Goal: Task Accomplishment & Management: Complete application form

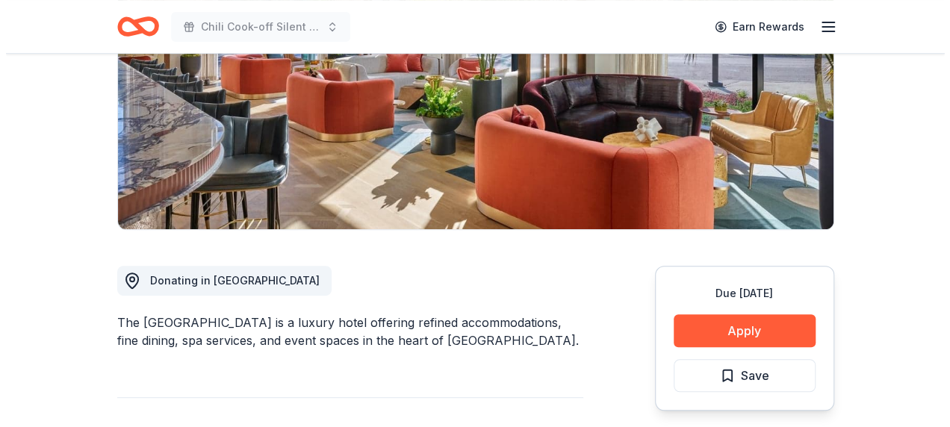
scroll to position [373, 0]
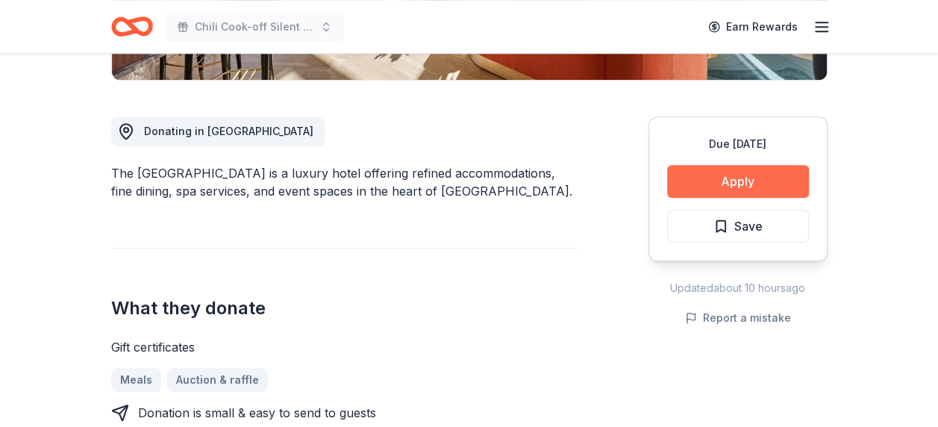
click at [723, 173] on button "Apply" at bounding box center [738, 181] width 142 height 33
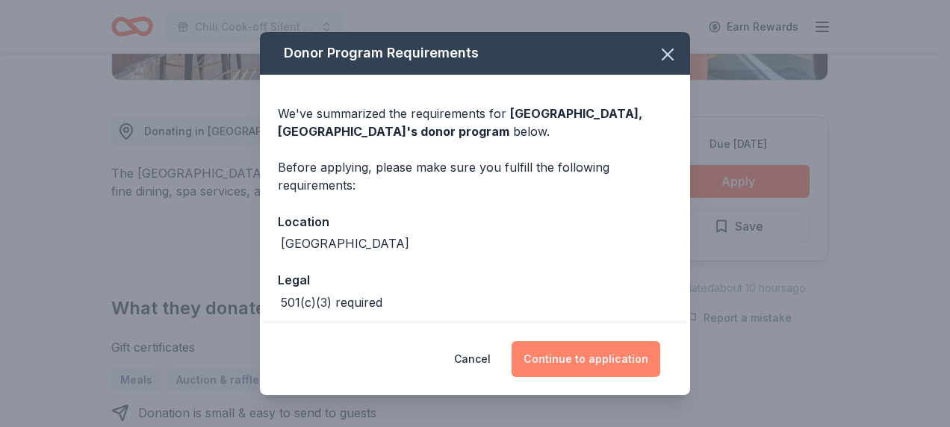
click at [584, 352] on button "Continue to application" at bounding box center [585, 359] width 149 height 36
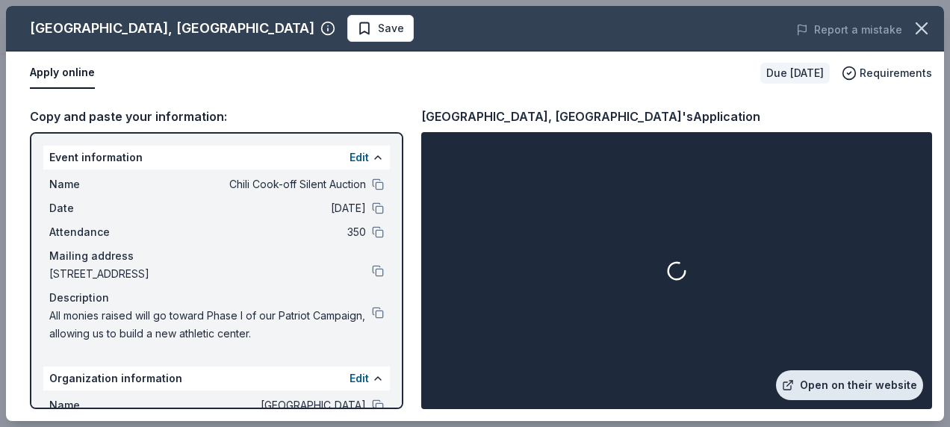
click at [856, 377] on link "Open on their website" at bounding box center [849, 385] width 147 height 30
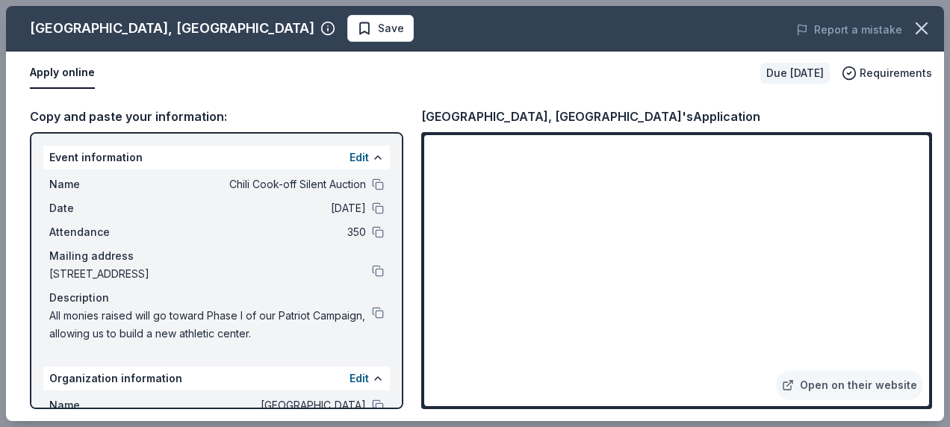
click at [378, 29] on span "Save" at bounding box center [391, 28] width 26 height 18
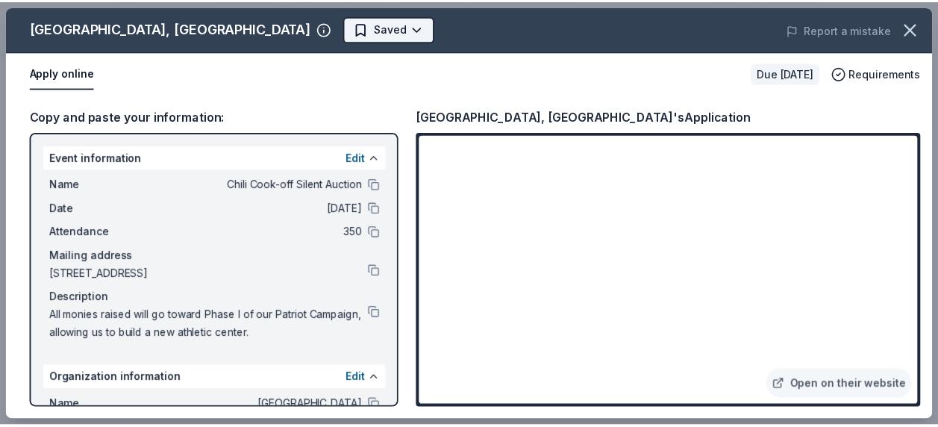
scroll to position [0, 0]
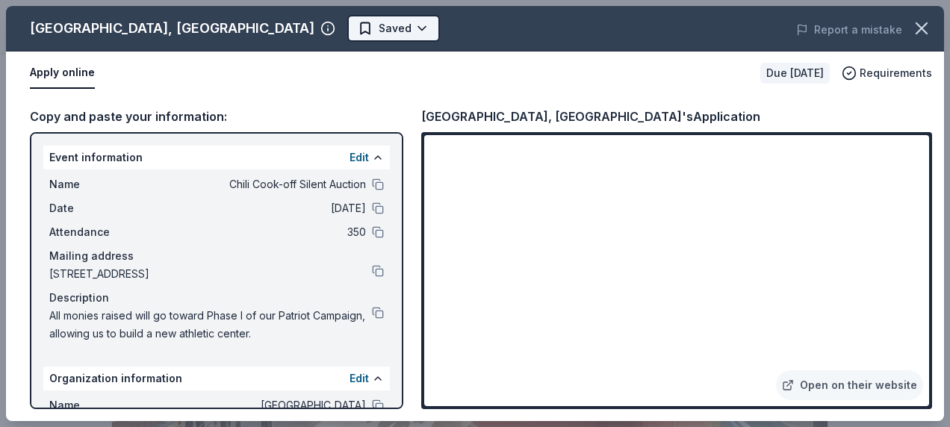
click at [315, 36] on body "Chili Cook-off Silent Auction Earn Rewards Due in 120 days Share Crescent Hotel…" at bounding box center [469, 213] width 938 height 427
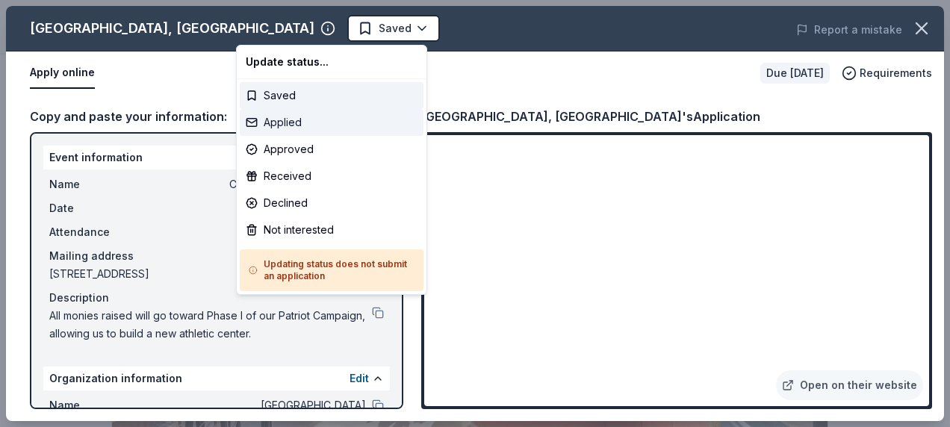
click at [302, 113] on div "Applied" at bounding box center [332, 122] width 184 height 27
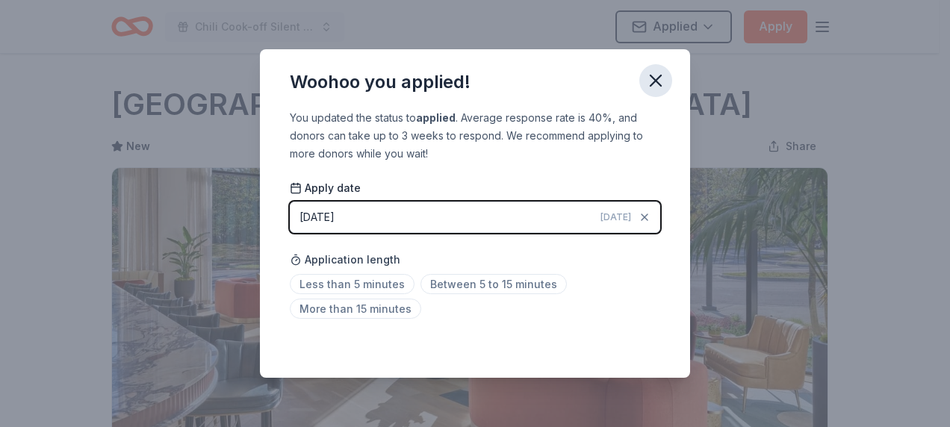
click at [658, 81] on icon "button" at bounding box center [655, 80] width 21 height 21
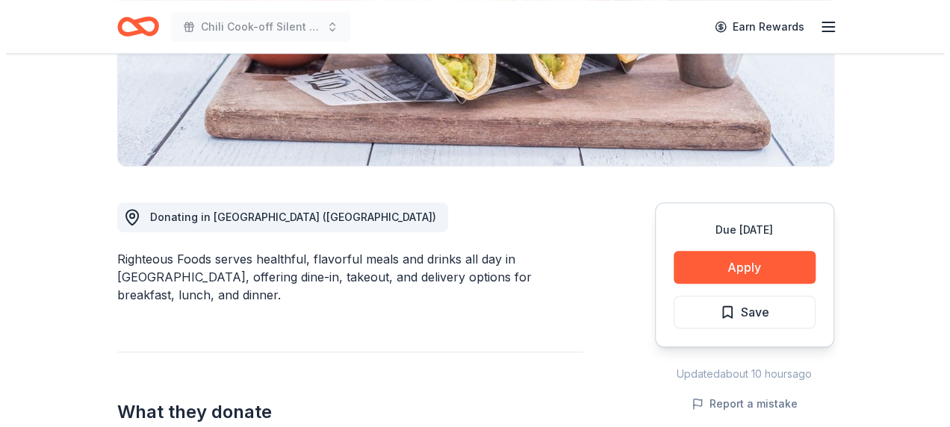
scroll to position [373, 0]
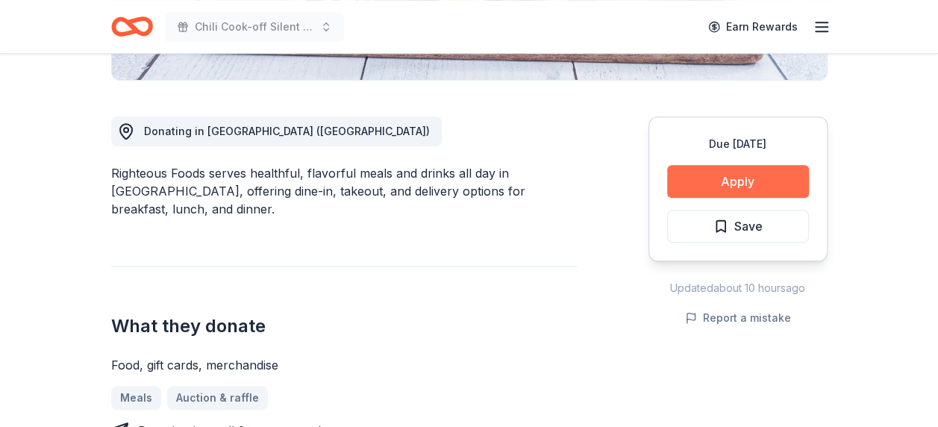
click at [747, 181] on button "Apply" at bounding box center [738, 181] width 142 height 33
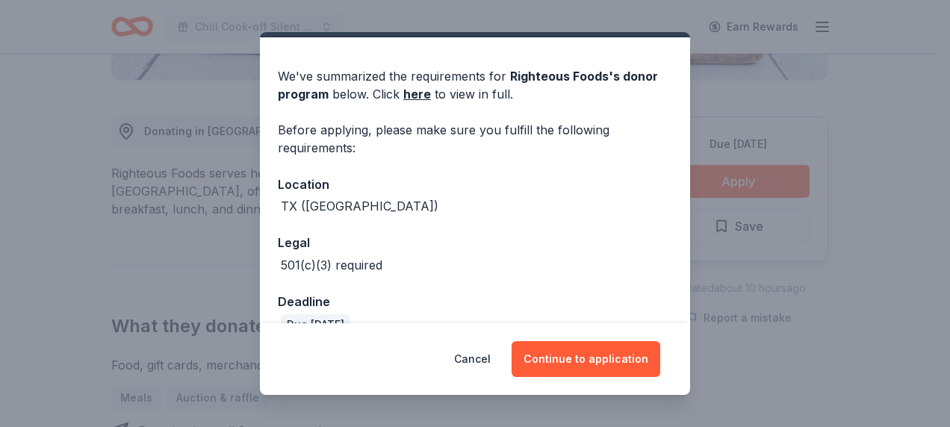
scroll to position [66, 0]
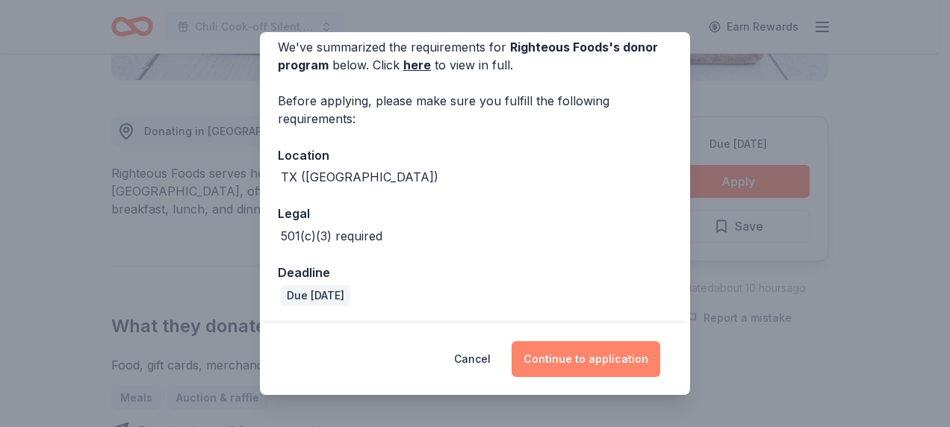
click at [598, 362] on button "Continue to application" at bounding box center [585, 359] width 149 height 36
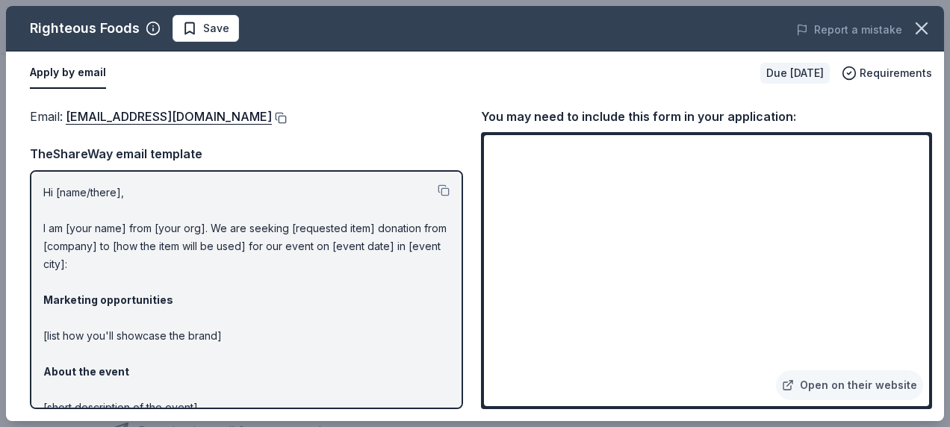
click at [272, 116] on button at bounding box center [279, 118] width 15 height 12
click at [829, 388] on link "Open on their website" at bounding box center [849, 385] width 147 height 30
click at [199, 30] on span "Save" at bounding box center [205, 28] width 47 height 18
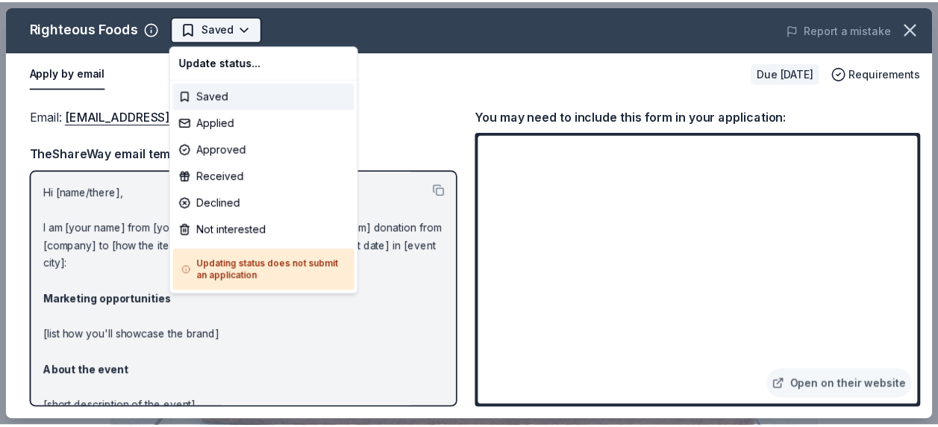
scroll to position [0, 0]
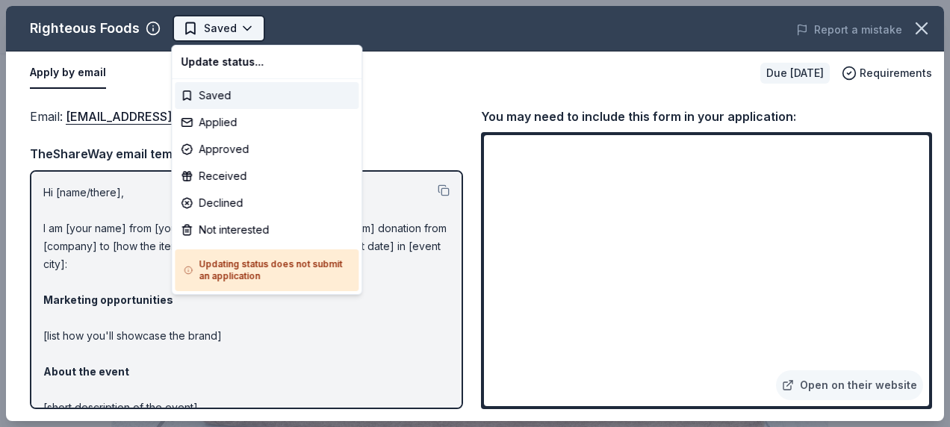
click at [230, 33] on body "Chili Cook-off Silent Auction Saved Apply Due in 135 days Share Righteous Foods…" at bounding box center [469, 213] width 938 height 427
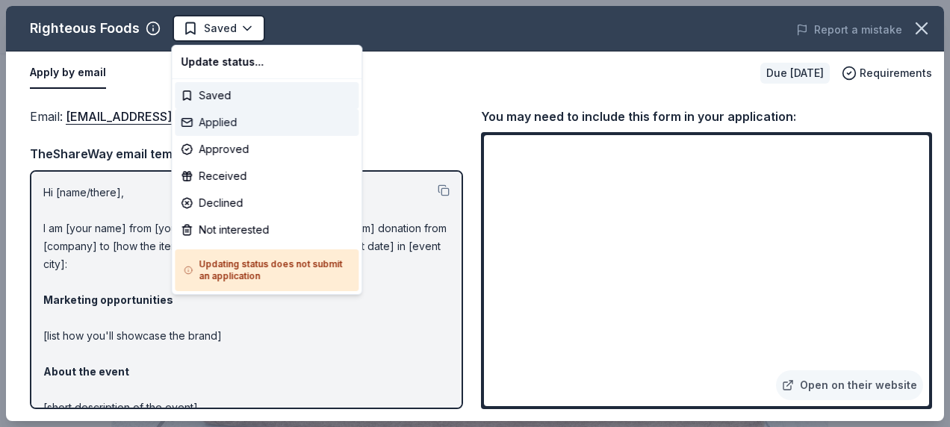
click at [234, 122] on div "Applied" at bounding box center [267, 122] width 184 height 27
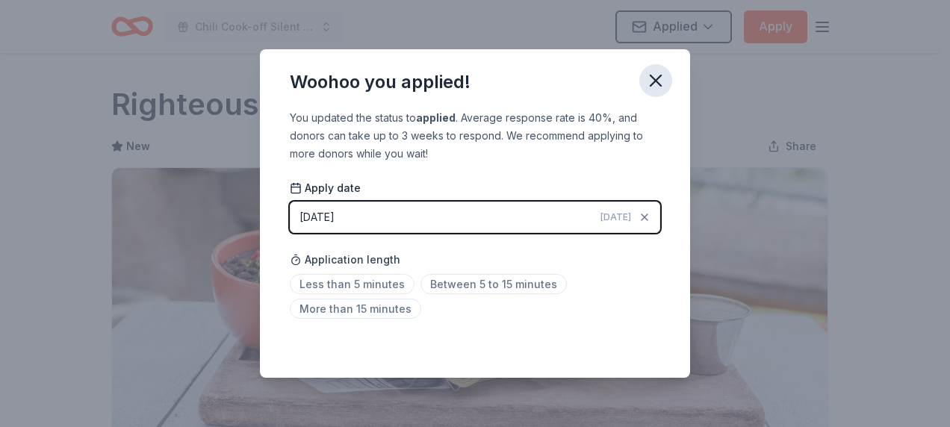
click at [653, 78] on icon "button" at bounding box center [655, 80] width 10 height 10
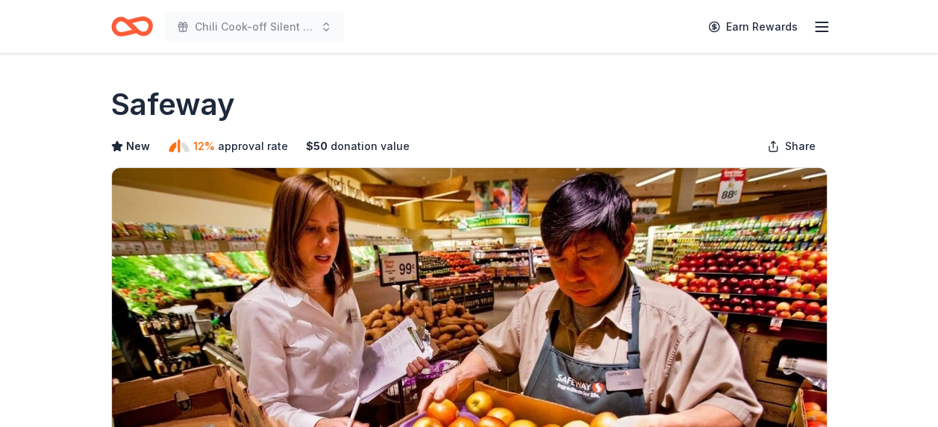
click at [139, 25] on icon "Home" at bounding box center [132, 26] width 42 height 35
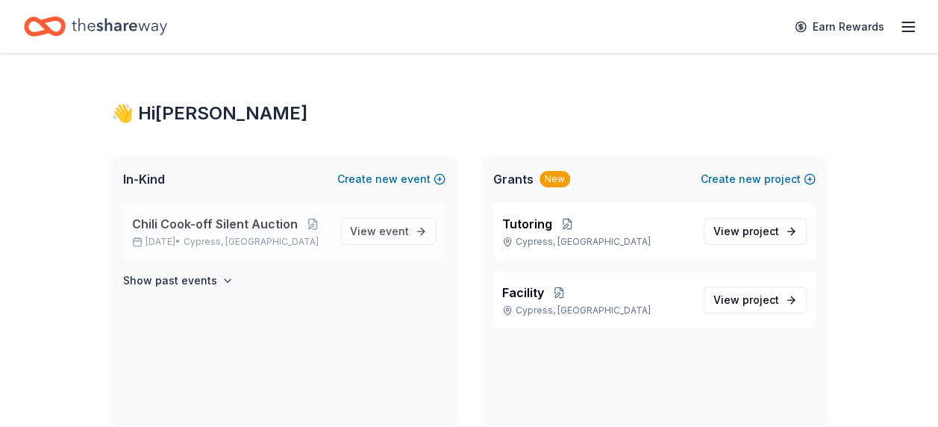
click at [175, 217] on span "Chili Cook-off Silent Auction" at bounding box center [215, 224] width 166 height 18
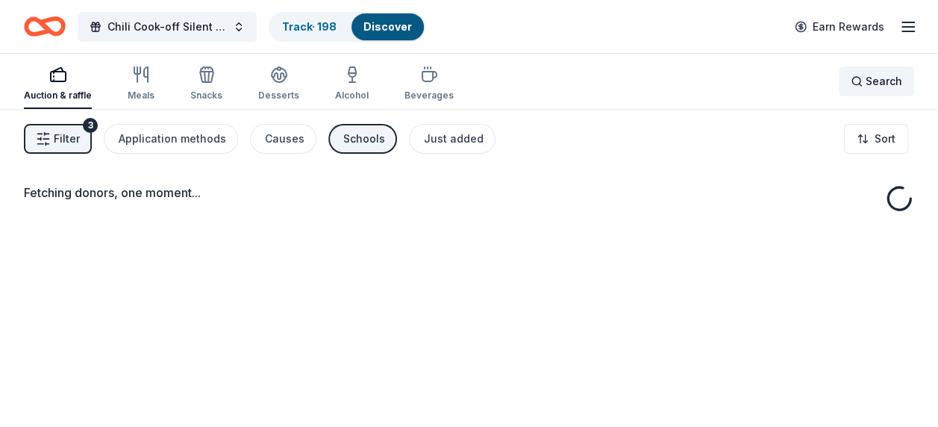
click at [882, 79] on span "Search" at bounding box center [884, 81] width 37 height 18
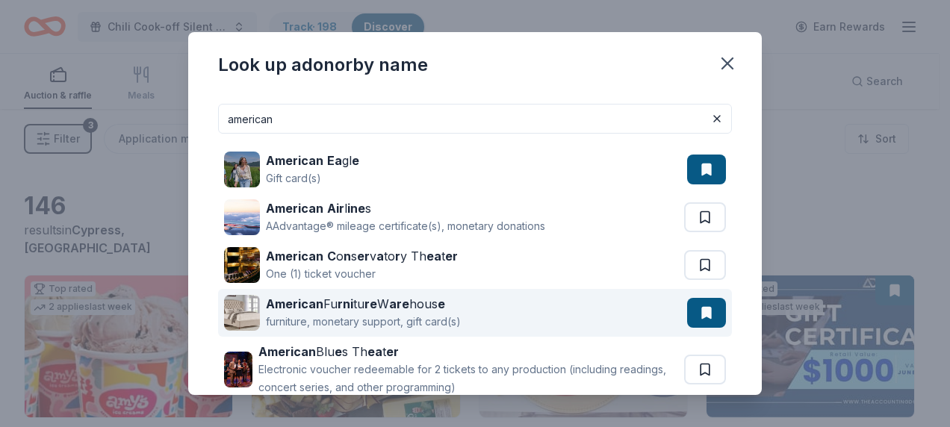
type input "american"
click at [694, 308] on button at bounding box center [706, 313] width 39 height 30
click at [299, 303] on strong "American" at bounding box center [294, 303] width 57 height 15
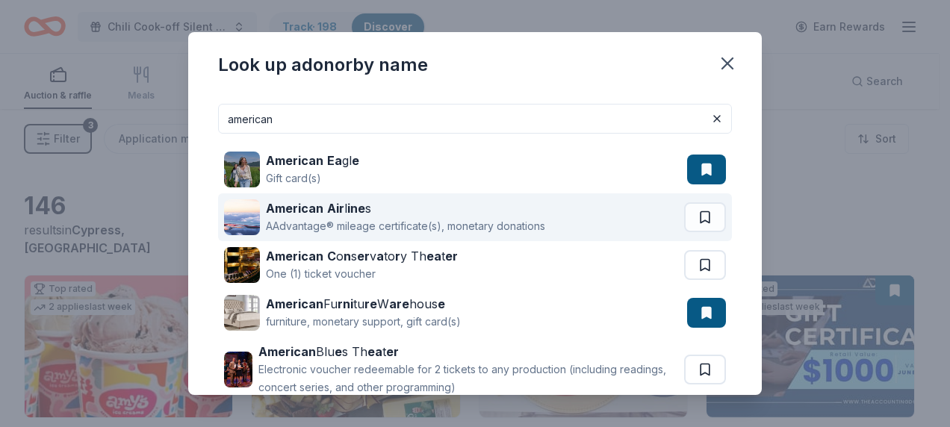
click at [344, 207] on div "American Air l ine s" at bounding box center [405, 208] width 279 height 18
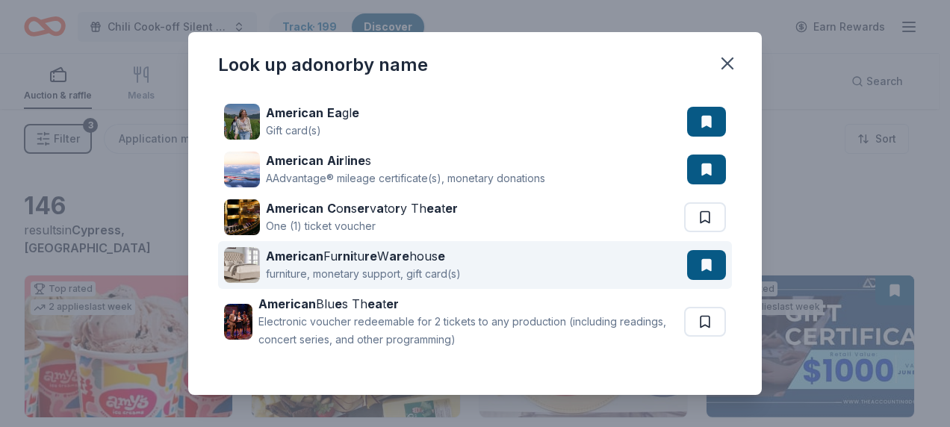
scroll to position [67, 0]
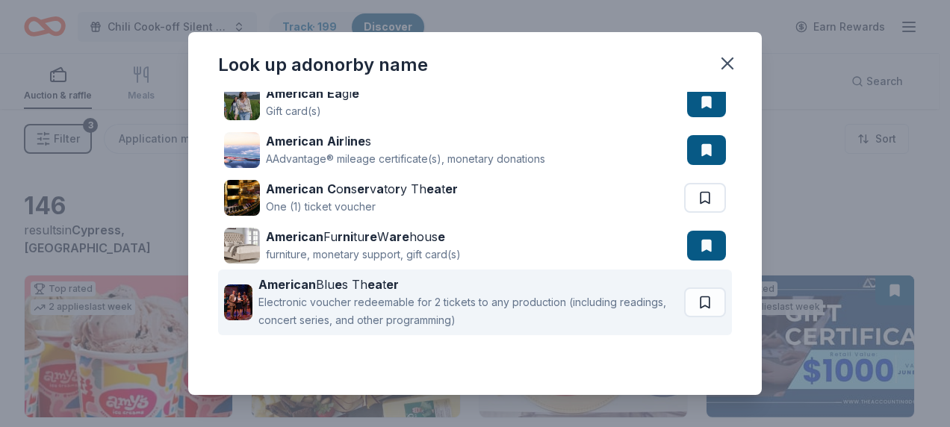
click at [363, 288] on div "American Blu e s Th ea t er" at bounding box center [468, 284] width 420 height 18
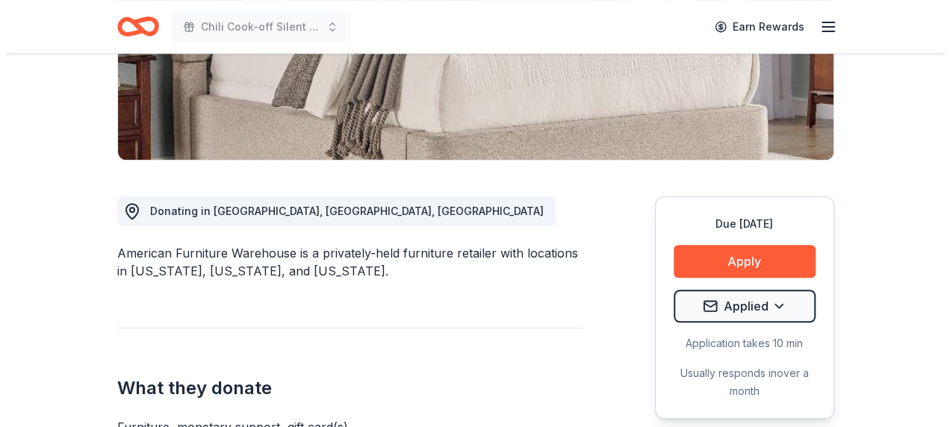
scroll to position [299, 0]
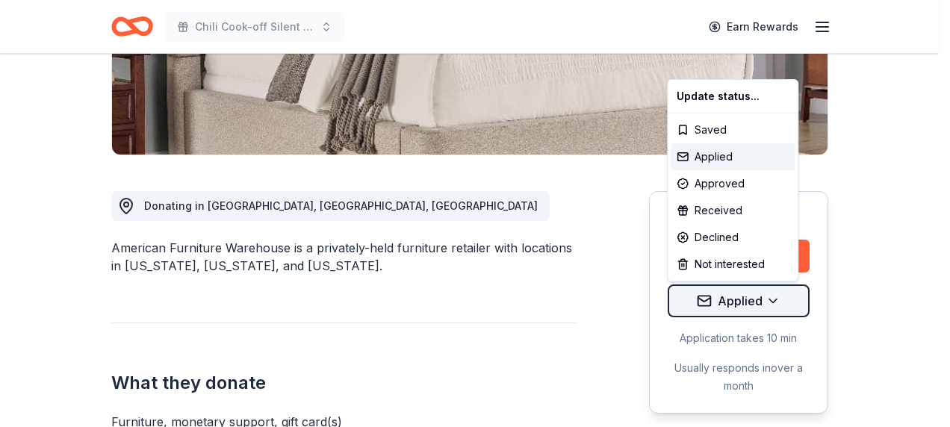
click at [723, 207] on div "Received" at bounding box center [732, 210] width 124 height 27
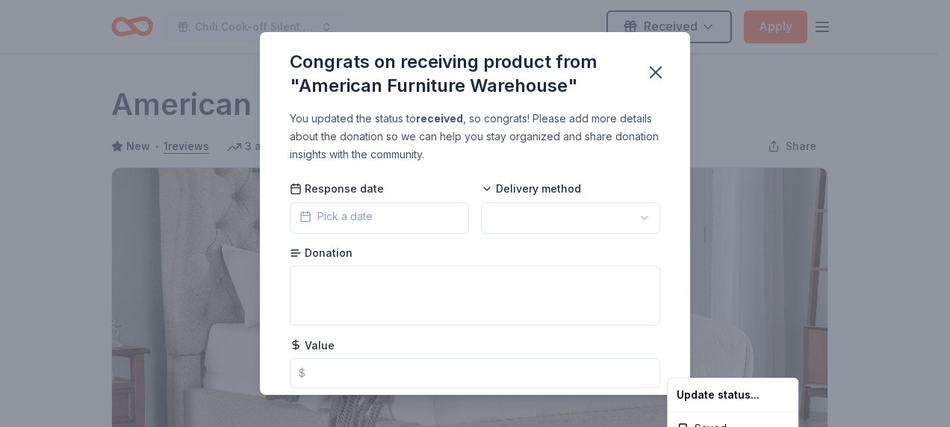
click at [482, 190] on html "Chili Cook-off Silent Auction Received Apply Due in 135 days Share American Fur…" at bounding box center [475, 213] width 950 height 427
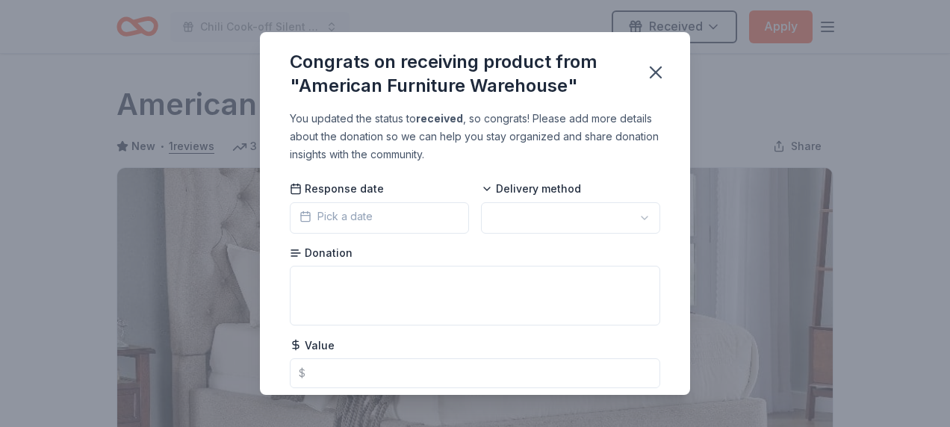
scroll to position [385, 0]
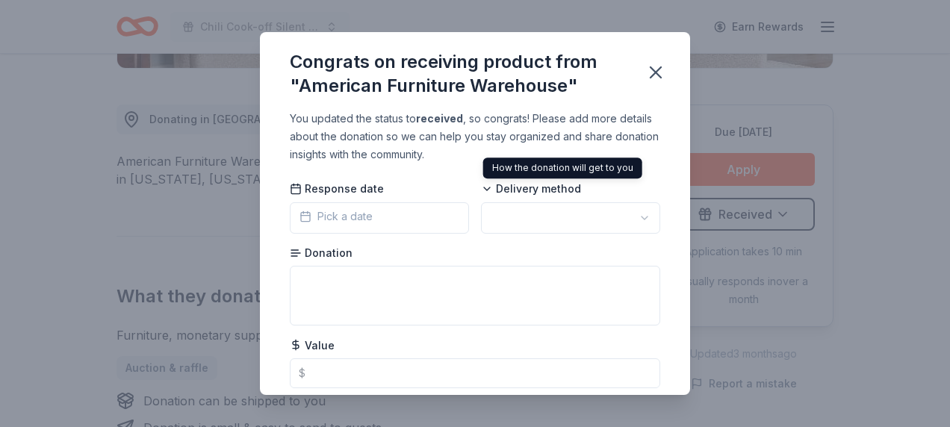
click at [485, 187] on icon at bounding box center [487, 189] width 12 height 12
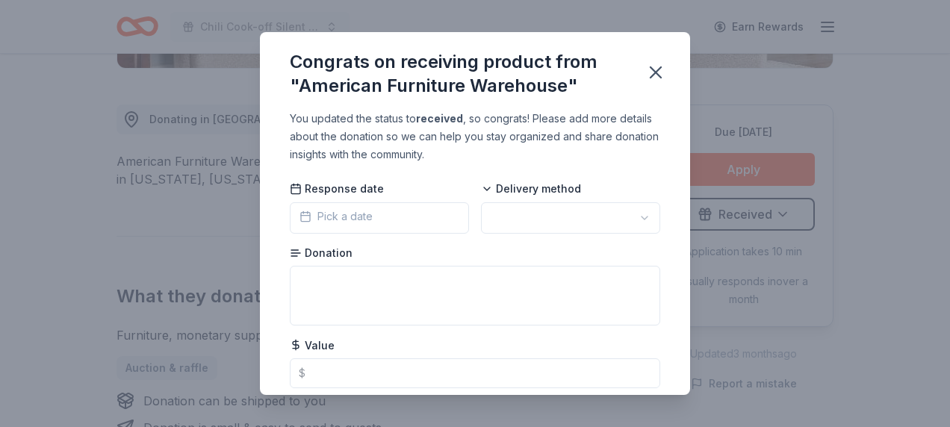
click at [511, 187] on span "Delivery method" at bounding box center [531, 188] width 100 height 15
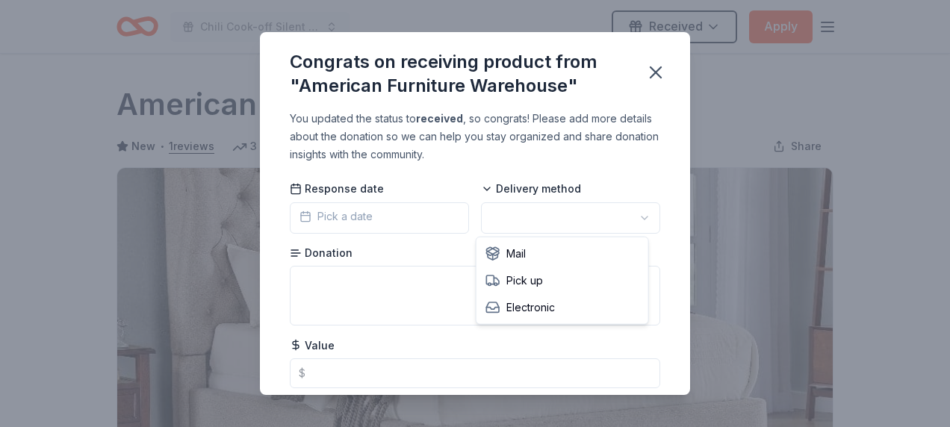
scroll to position [0, 0]
click at [635, 221] on html "Chili Cook-off Silent Auction Received Apply Due in 135 days Share American Fur…" at bounding box center [475, 213] width 950 height 427
click at [397, 262] on div "Donation" at bounding box center [475, 286] width 370 height 81
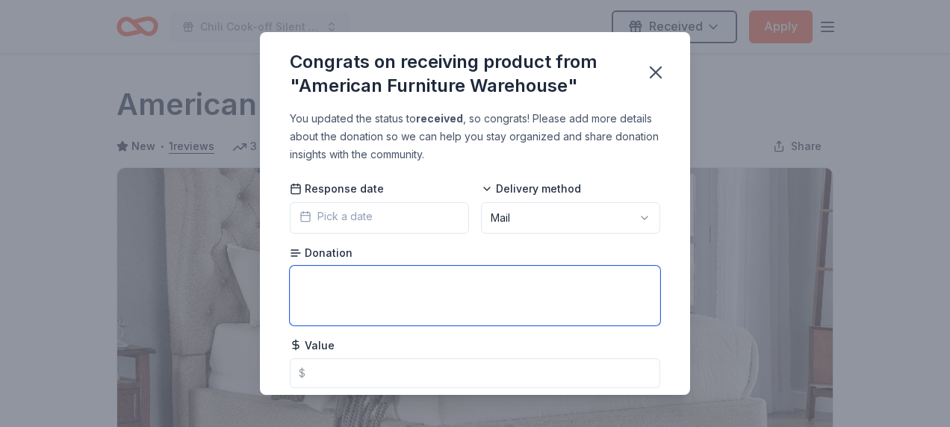
click at [339, 272] on textarea at bounding box center [475, 296] width 370 height 60
type textarea "100.00 GC"
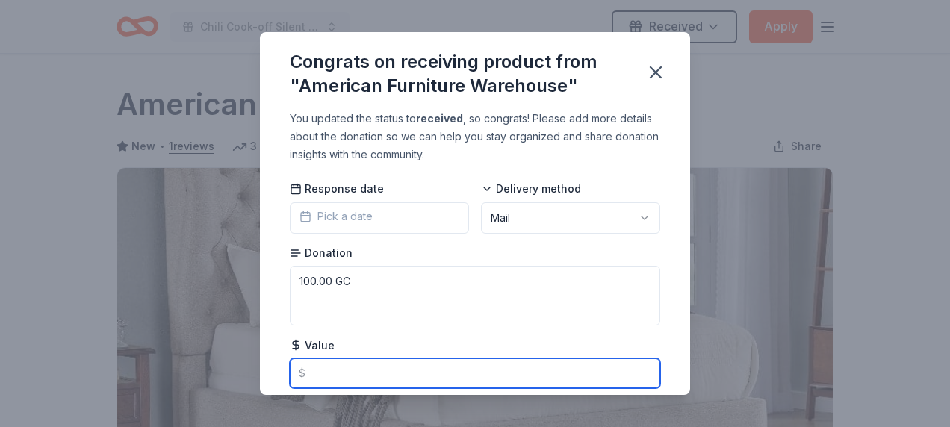
click at [342, 376] on input "text" at bounding box center [475, 373] width 370 height 30
type input "100.00"
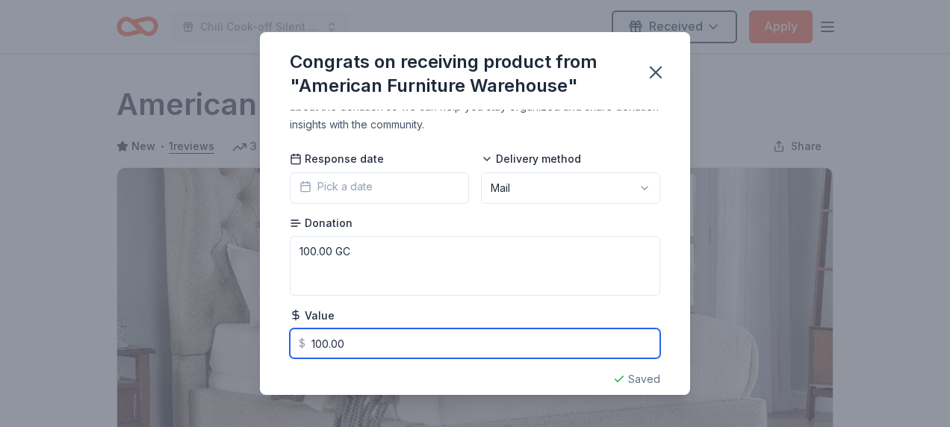
scroll to position [46, 0]
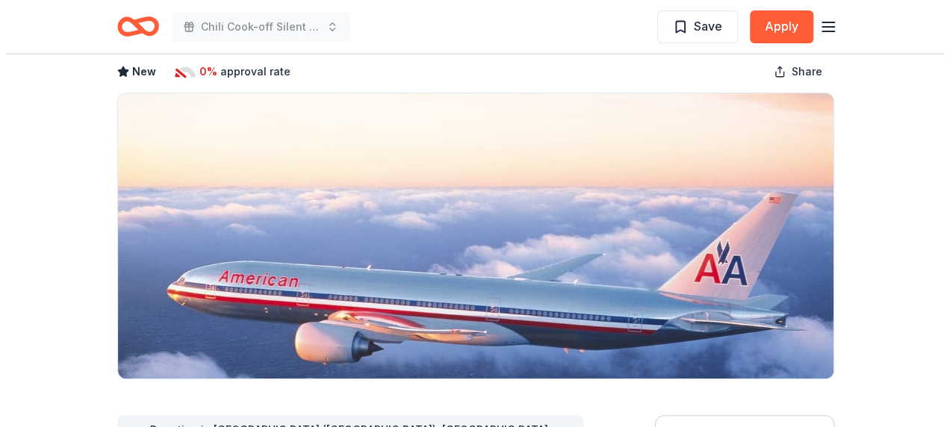
scroll to position [224, 0]
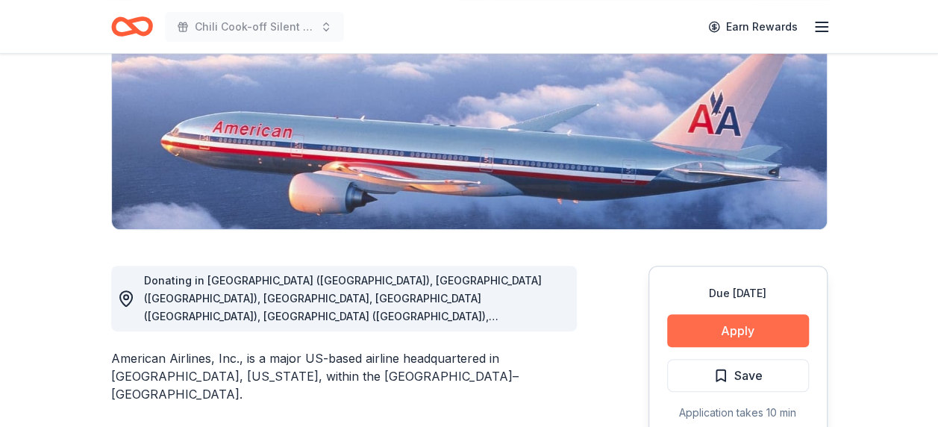
click at [752, 333] on button "Apply" at bounding box center [738, 330] width 142 height 33
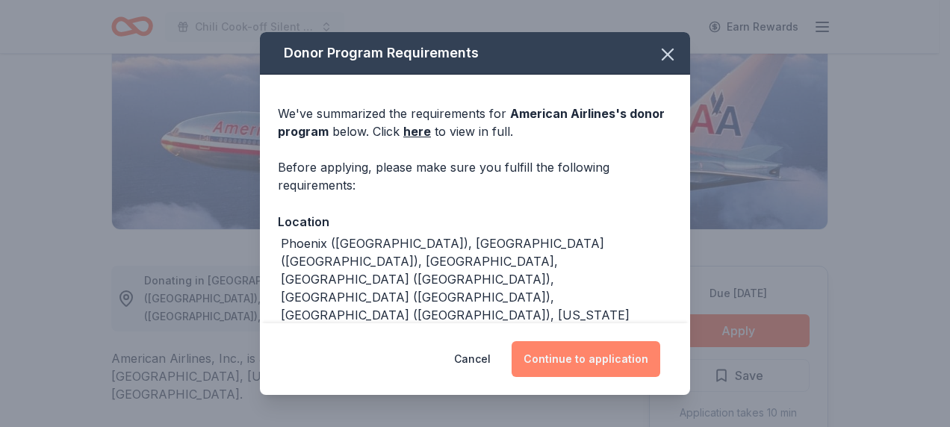
click at [628, 357] on button "Continue to application" at bounding box center [585, 359] width 149 height 36
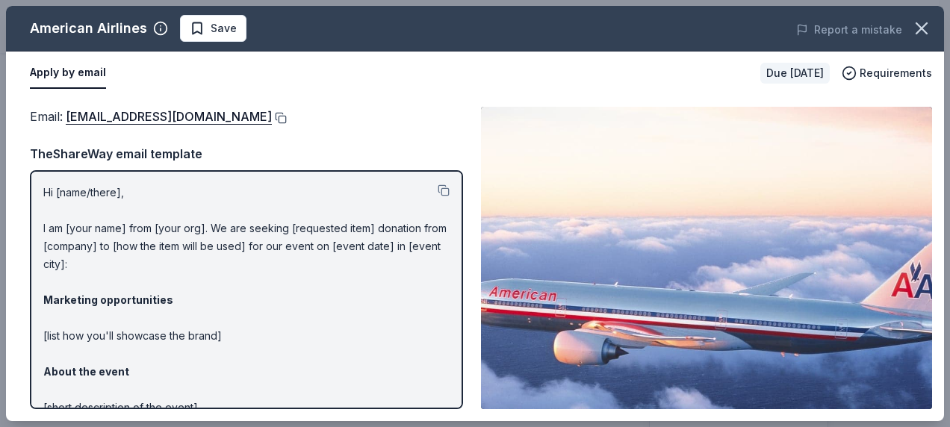
click at [272, 119] on button at bounding box center [279, 118] width 15 height 12
click at [222, 33] on span "Save" at bounding box center [224, 28] width 26 height 18
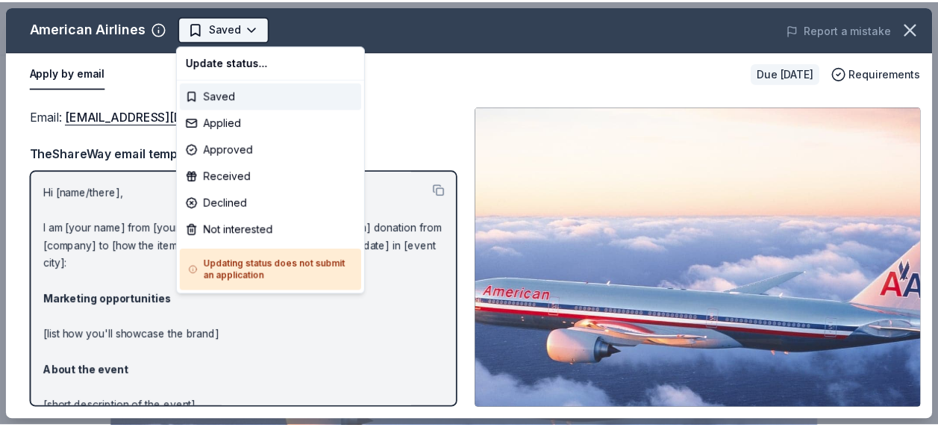
scroll to position [0, 0]
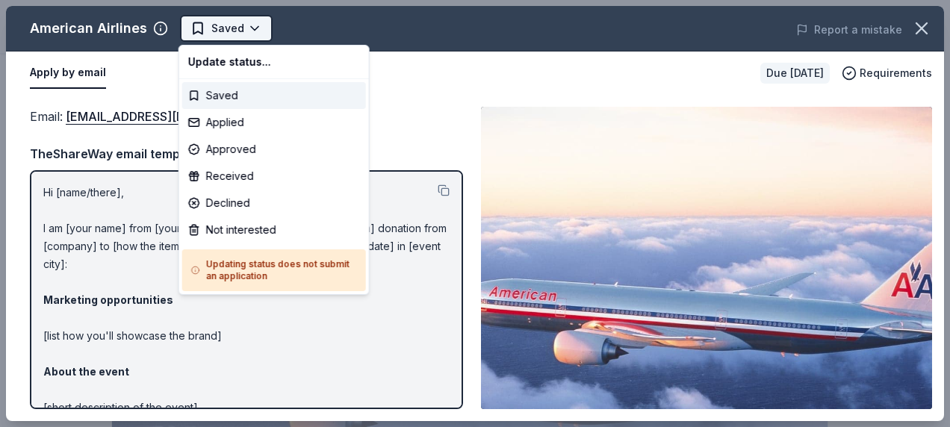
click at [240, 31] on body "Chili Cook-off Silent Auction Saved Apply Due in 75 days Share American Airline…" at bounding box center [469, 213] width 938 height 427
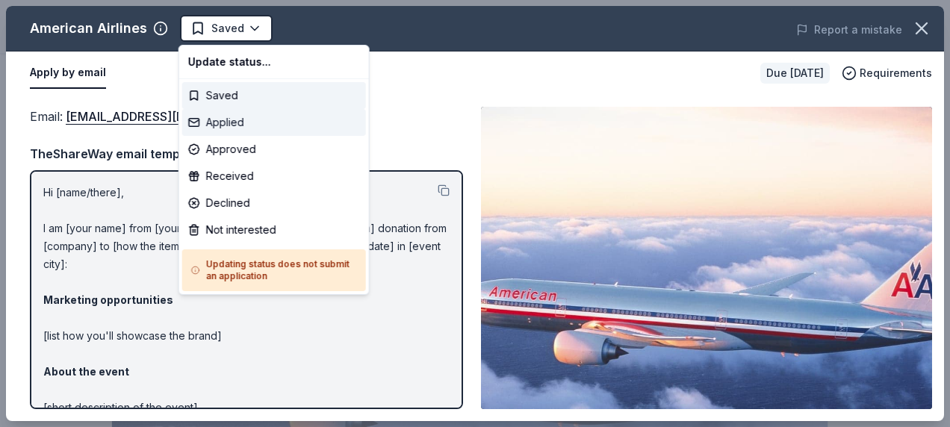
click at [237, 116] on div "Applied" at bounding box center [274, 122] width 184 height 27
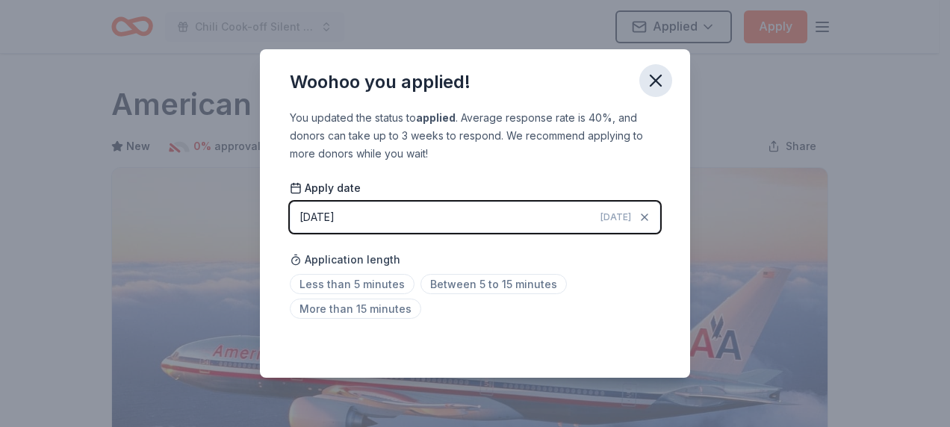
click at [652, 90] on icon "button" at bounding box center [655, 80] width 21 height 21
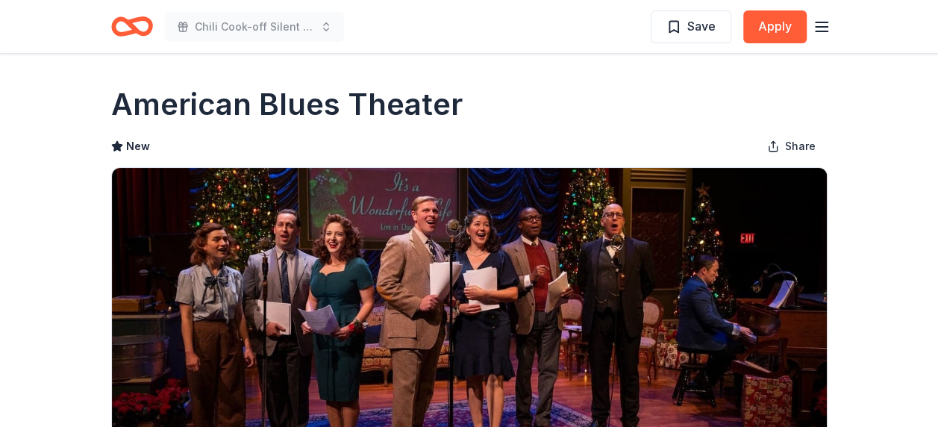
click at [139, 34] on icon "Home" at bounding box center [138, 26] width 23 height 15
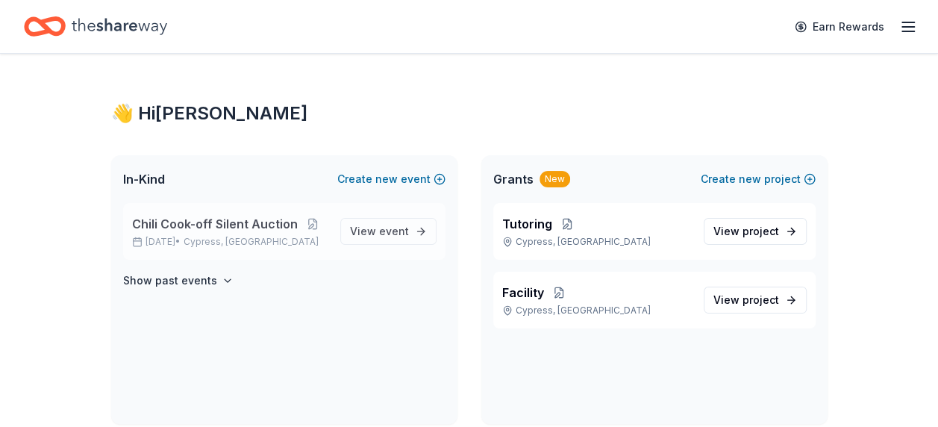
click at [263, 225] on span "Chili Cook-off Silent Auction" at bounding box center [215, 224] width 166 height 18
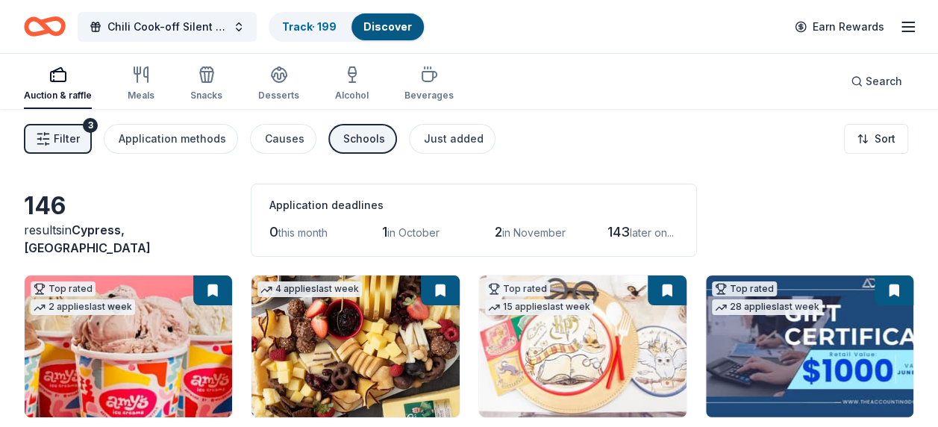
click at [64, 134] on span "Filter" at bounding box center [67, 139] width 26 height 18
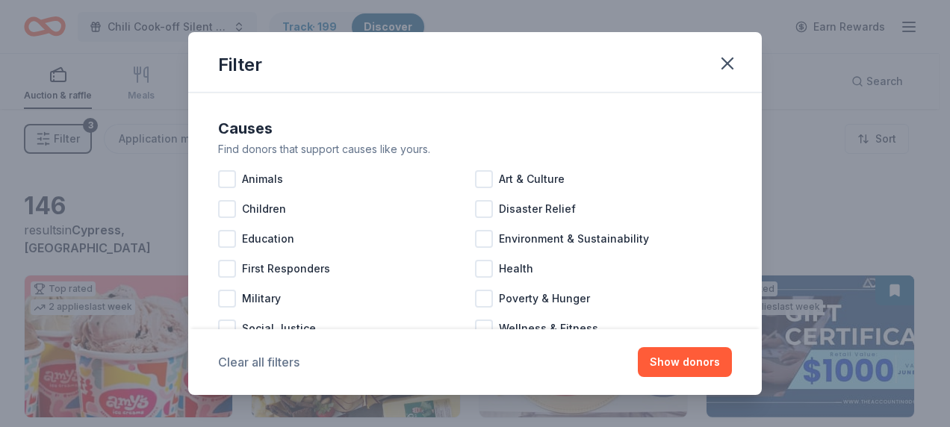
click at [273, 361] on button "Clear all filters" at bounding box center [258, 362] width 81 height 18
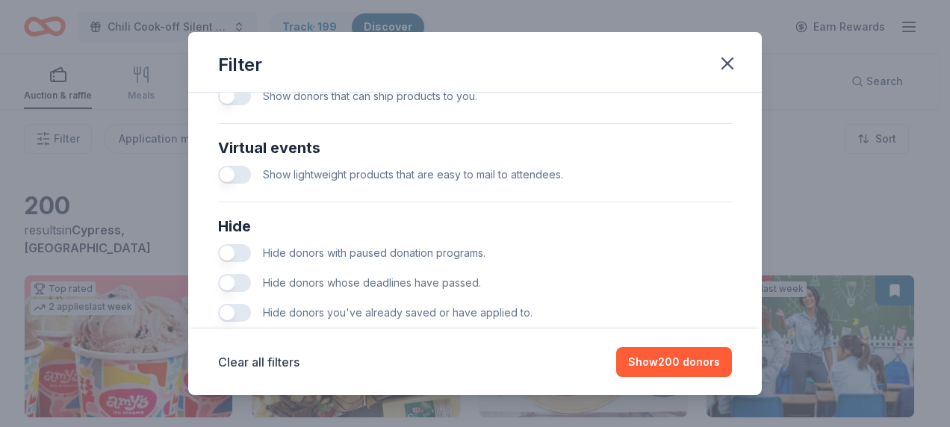
scroll to position [745, 0]
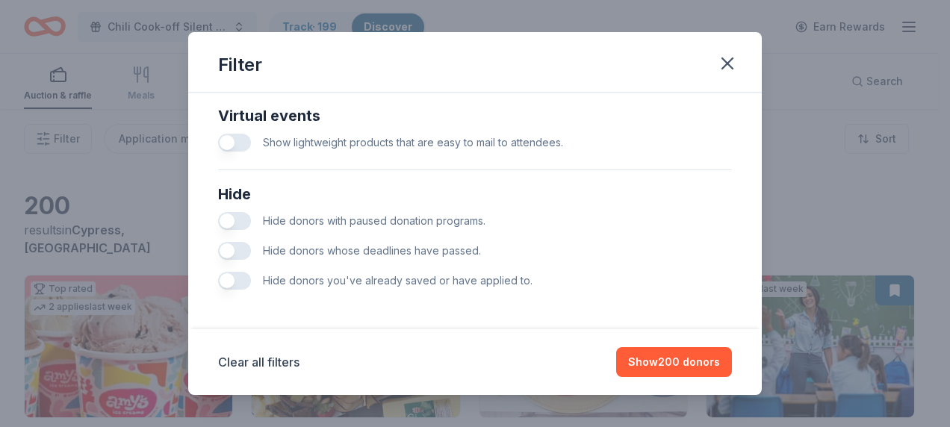
click at [230, 221] on button "button" at bounding box center [234, 221] width 33 height 18
click at [230, 282] on button "button" at bounding box center [234, 281] width 33 height 18
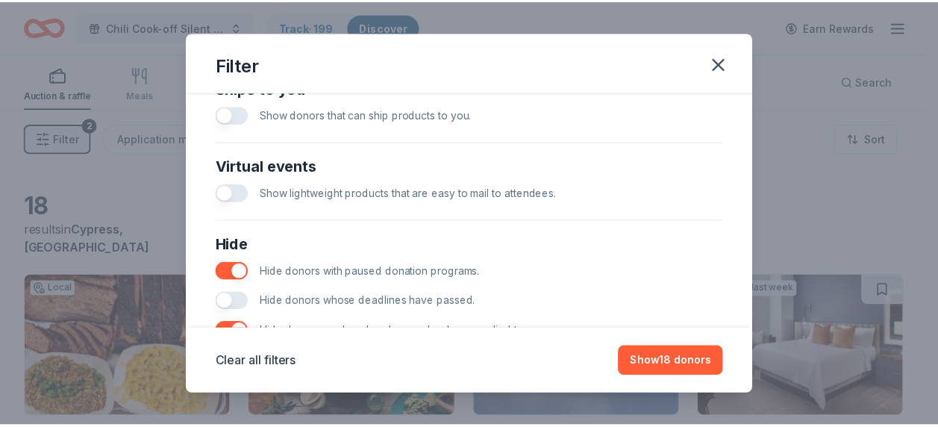
scroll to position [670, 0]
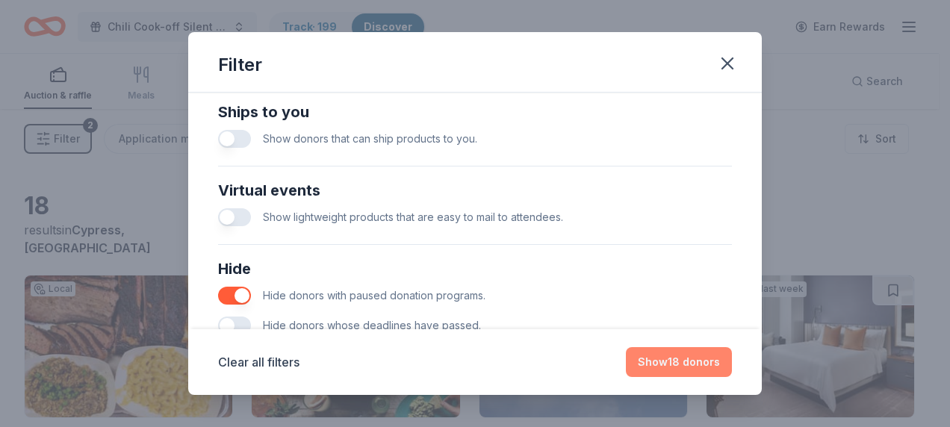
click at [672, 357] on button "Show 18 donors" at bounding box center [679, 362] width 106 height 30
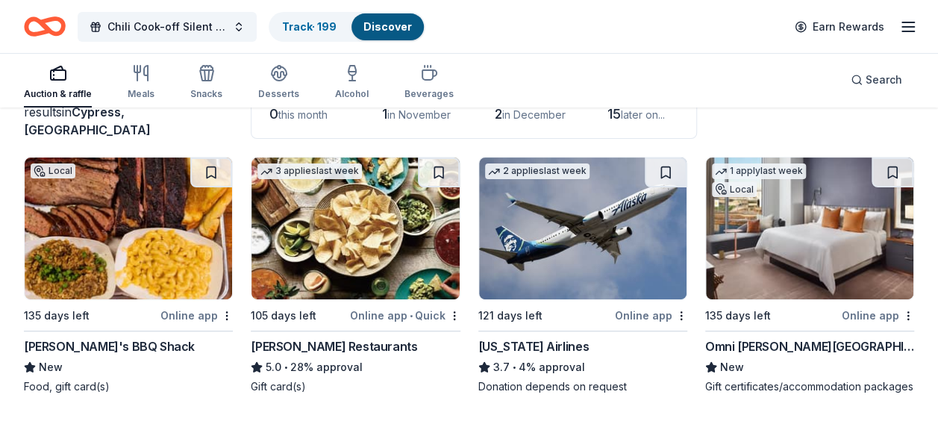
scroll to position [149, 0]
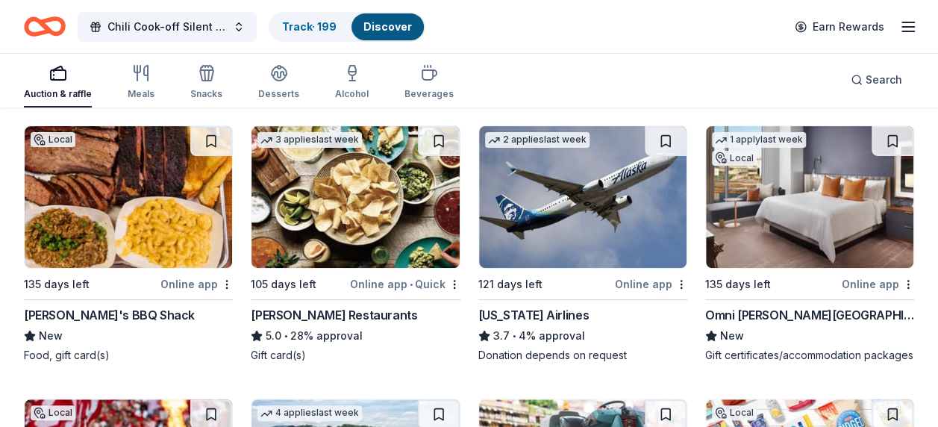
click at [100, 252] on img at bounding box center [129, 197] width 208 height 142
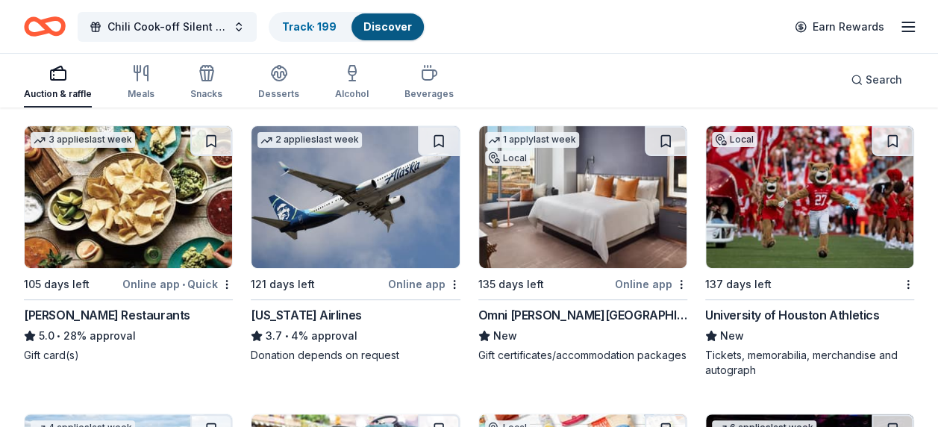
click at [158, 233] on img at bounding box center [129, 197] width 208 height 142
click at [827, 315] on div "University of Houston Athletics" at bounding box center [792, 315] width 175 height 18
click at [374, 229] on img at bounding box center [356, 197] width 208 height 142
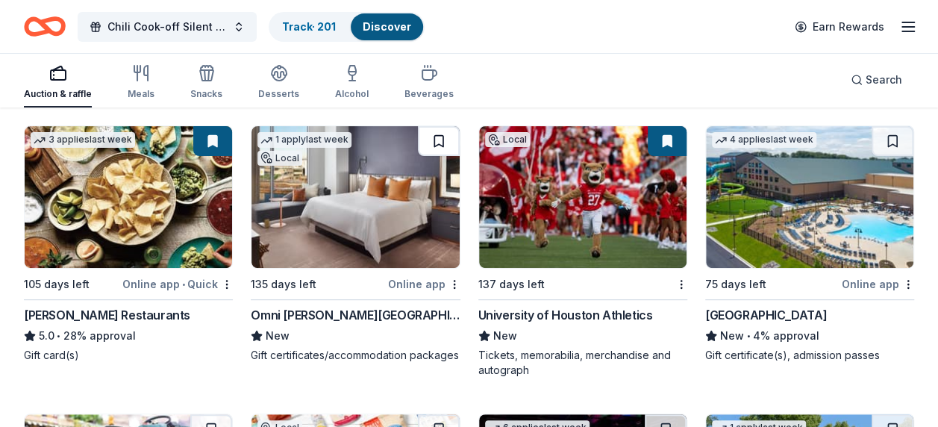
click at [427, 142] on button at bounding box center [439, 141] width 42 height 30
click at [428, 143] on button at bounding box center [440, 141] width 39 height 30
click at [442, 139] on button at bounding box center [440, 141] width 39 height 30
click at [351, 174] on img at bounding box center [356, 197] width 208 height 142
click at [524, 243] on img at bounding box center [583, 197] width 208 height 142
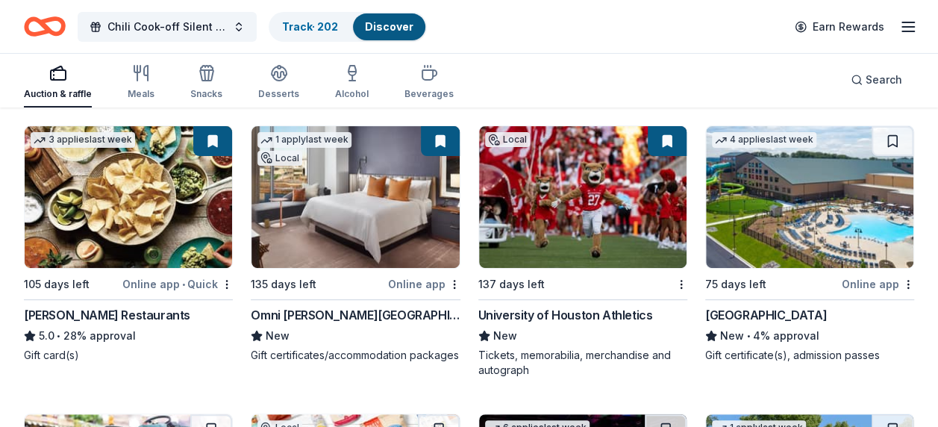
click at [760, 219] on img at bounding box center [810, 197] width 208 height 142
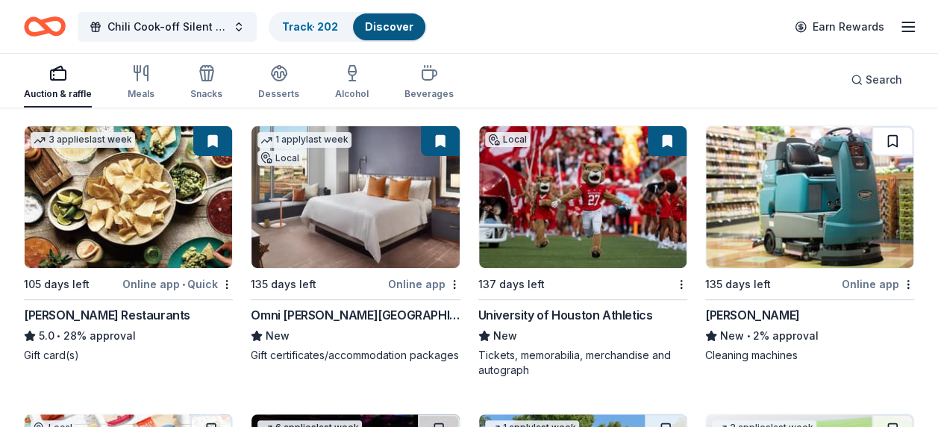
click at [891, 143] on button at bounding box center [893, 141] width 42 height 30
click at [891, 143] on button at bounding box center [894, 141] width 39 height 30
click at [817, 202] on img at bounding box center [810, 197] width 208 height 142
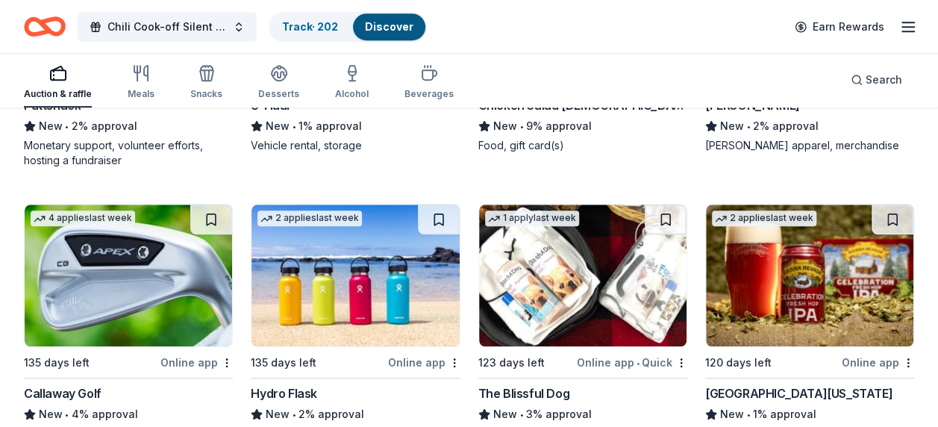
scroll to position [523, 0]
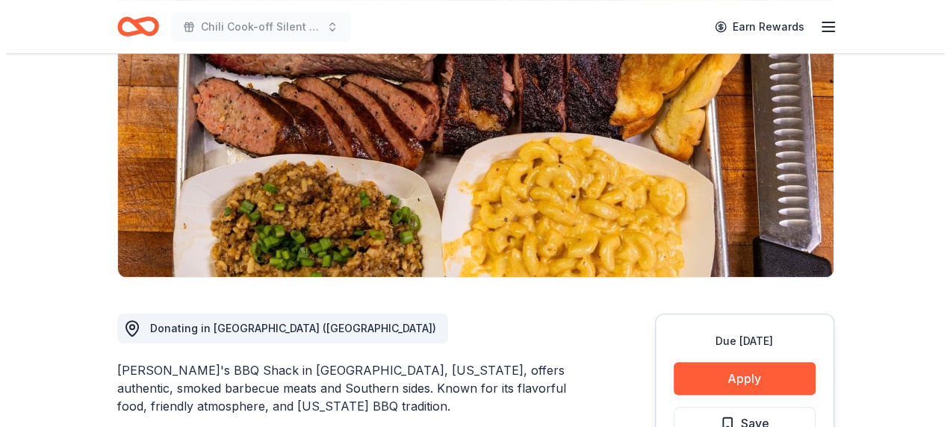
scroll to position [224, 0]
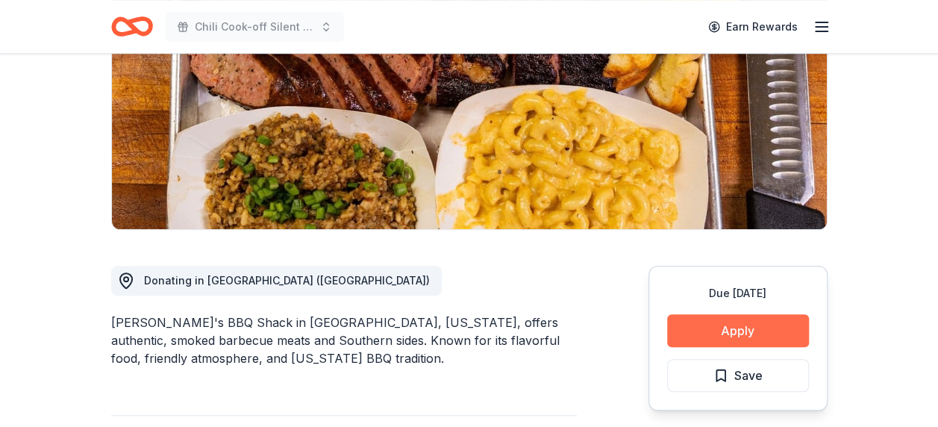
click at [750, 331] on button "Apply" at bounding box center [738, 330] width 142 height 33
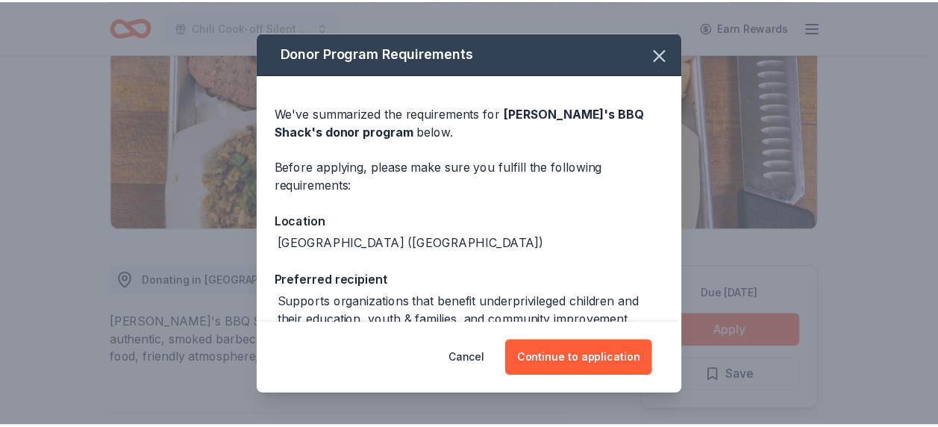
scroll to position [75, 0]
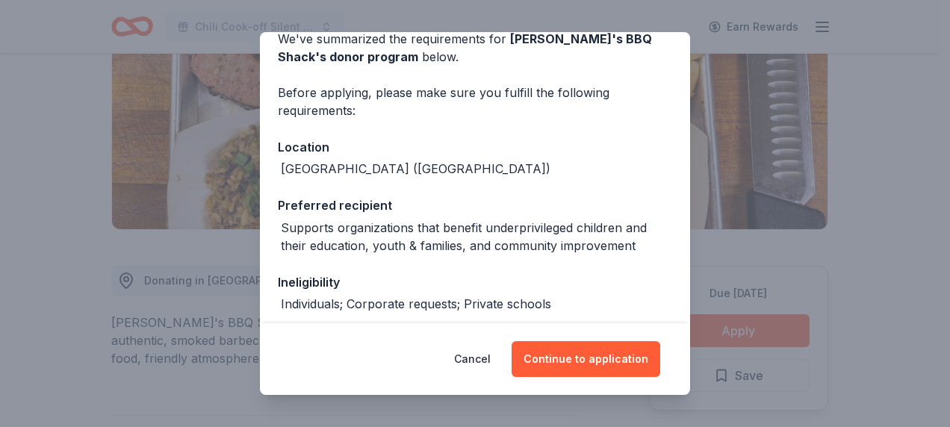
click at [911, 274] on div "Donor Program Requirements We've summarized the requirements for [PERSON_NAME]'…" at bounding box center [475, 213] width 950 height 427
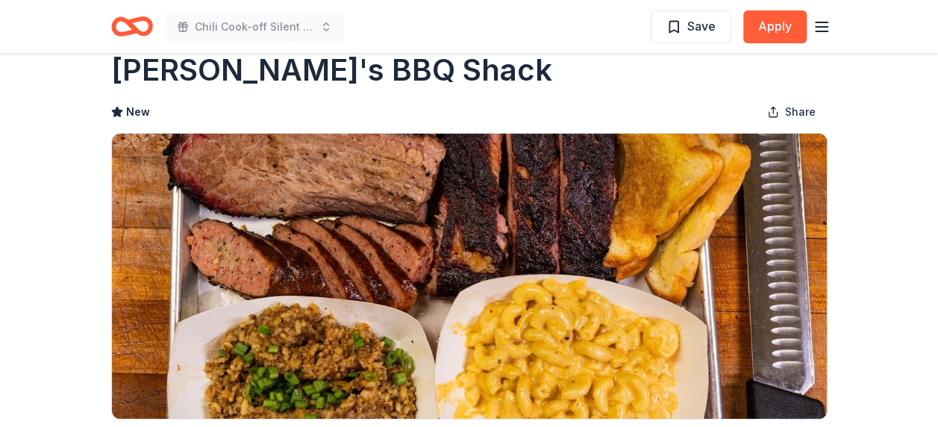
scroll to position [0, 0]
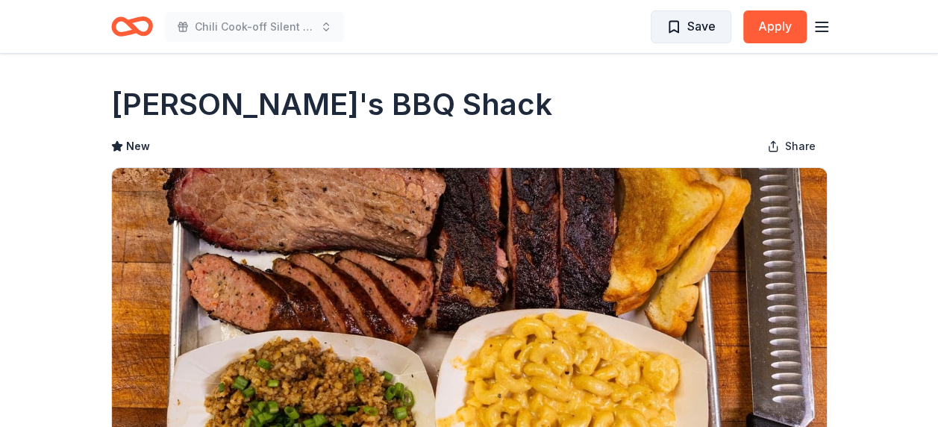
click at [700, 31] on span "Save" at bounding box center [702, 25] width 28 height 19
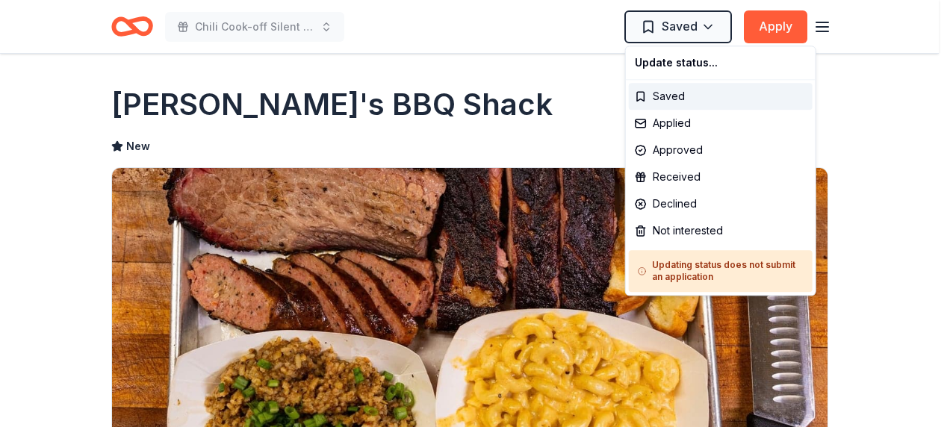
click at [700, 31] on html "Chili Cook-off Silent Auction Saved Apply Due [DATE] Share [PERSON_NAME]'s BBQ …" at bounding box center [475, 213] width 950 height 427
click at [676, 231] on div "Not interested" at bounding box center [721, 230] width 184 height 27
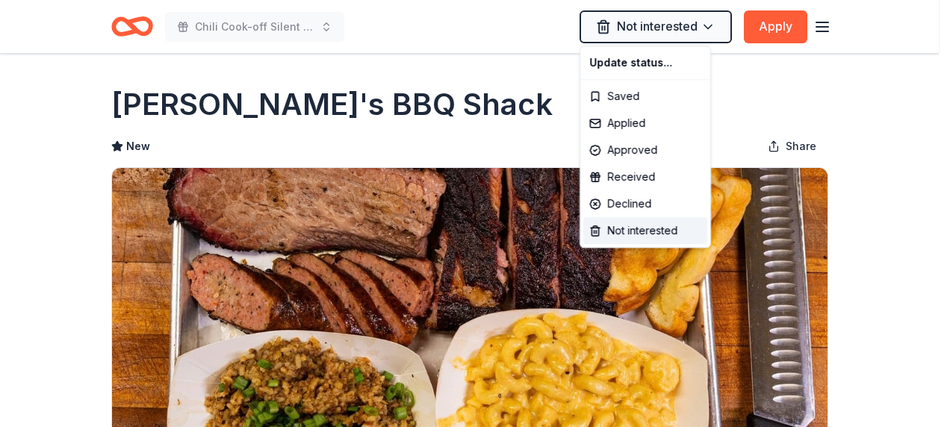
drag, startPoint x: 814, startPoint y: 105, endPoint x: 785, endPoint y: 83, distance: 36.3
click at [815, 105] on html "Chili Cook-off Silent Auction Not interested Apply Due in 135 days Share Ray's …" at bounding box center [475, 213] width 950 height 427
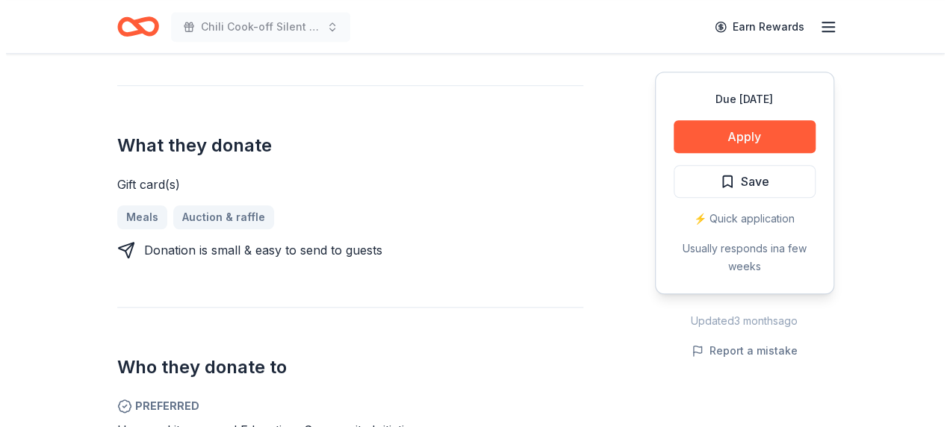
scroll to position [597, 0]
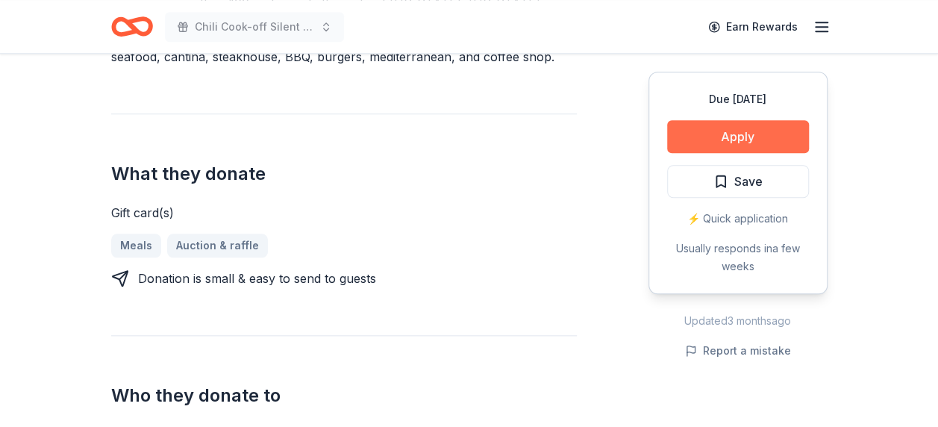
click at [735, 137] on button "Apply" at bounding box center [738, 136] width 142 height 33
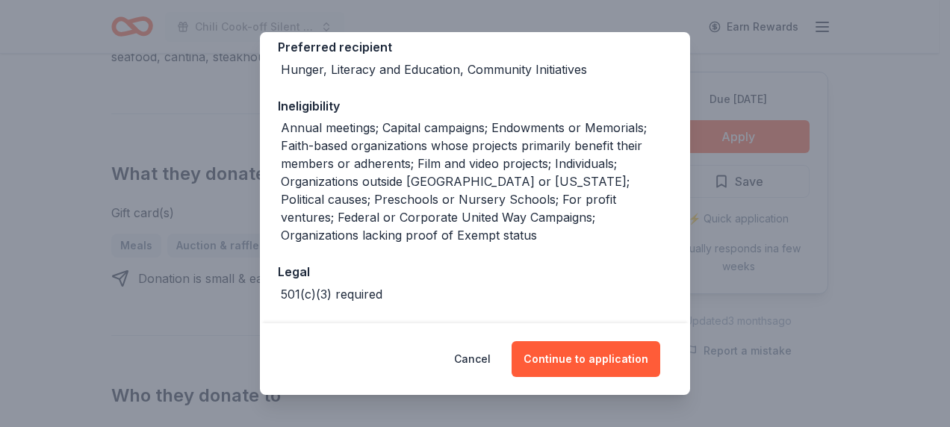
scroll to position [291, 0]
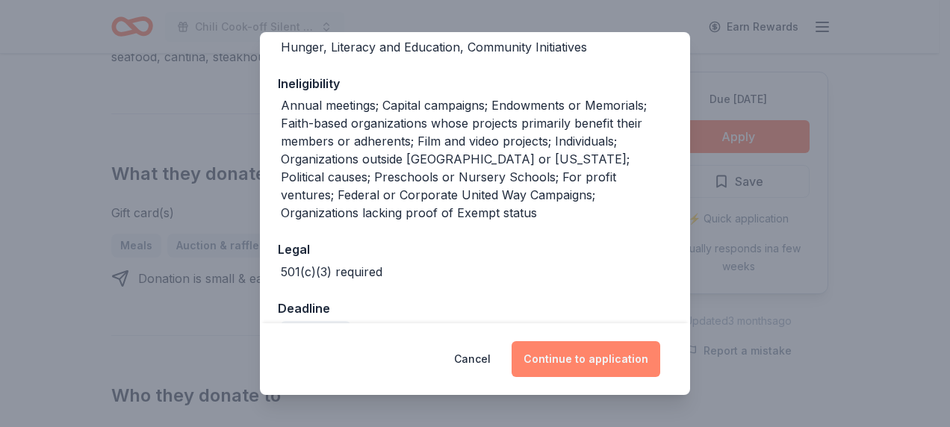
click at [580, 346] on button "Continue to application" at bounding box center [585, 359] width 149 height 36
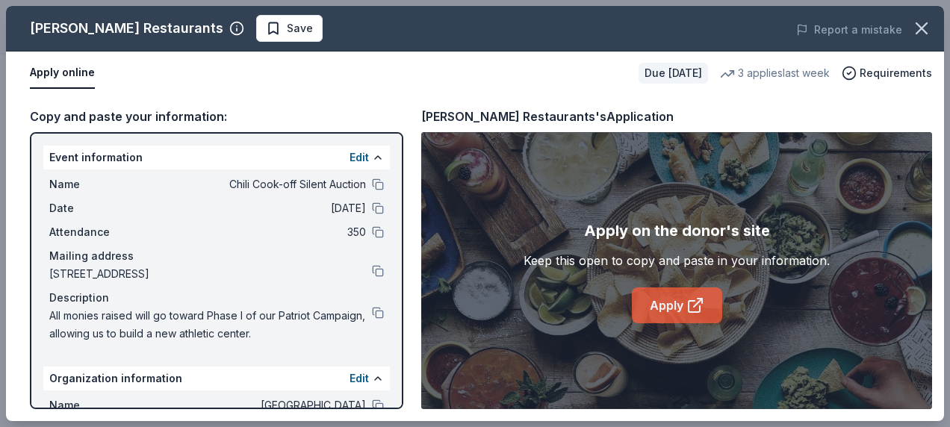
click at [669, 303] on link "Apply" at bounding box center [677, 305] width 90 height 36
click at [266, 27] on span "Save" at bounding box center [289, 28] width 47 height 18
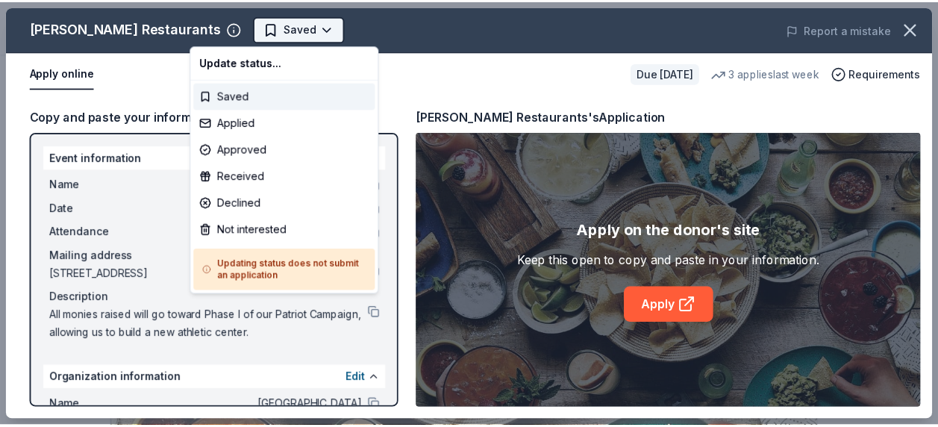
scroll to position [0, 0]
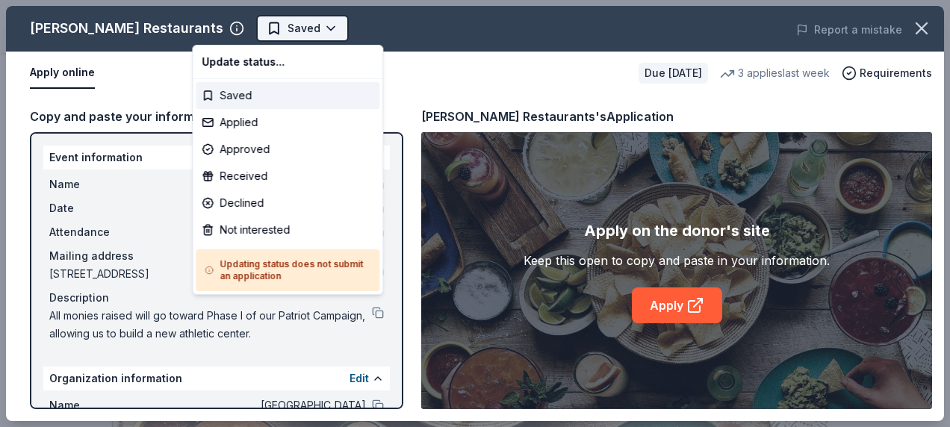
click at [213, 26] on body "Chili Cook-off Silent Auction Saved Apply Due in 105 days Share Pappas Restaura…" at bounding box center [469, 213] width 938 height 427
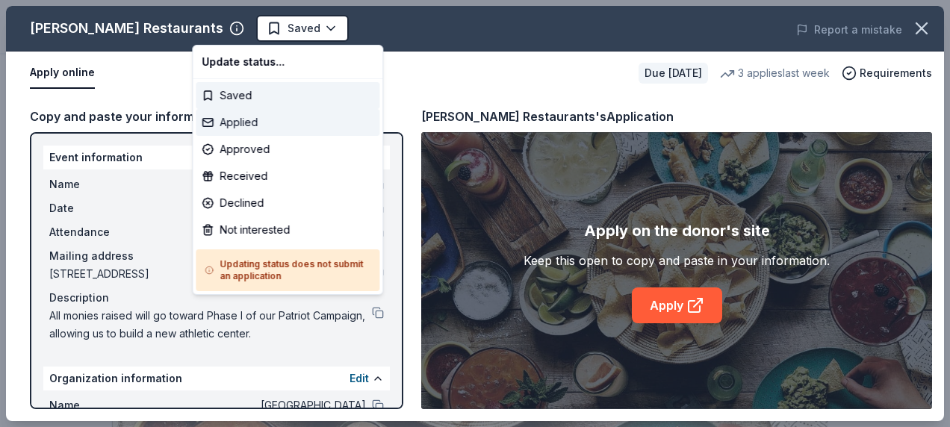
click at [240, 125] on div "Applied" at bounding box center [288, 122] width 184 height 27
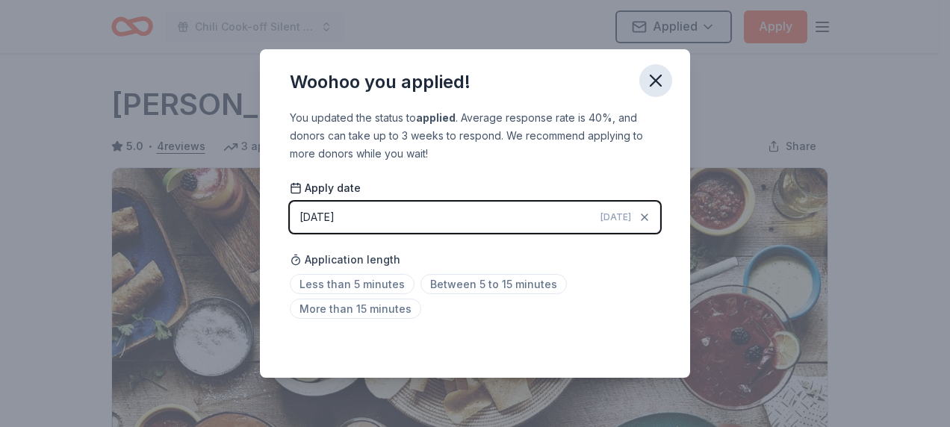
click at [654, 82] on icon "button" at bounding box center [655, 80] width 10 height 10
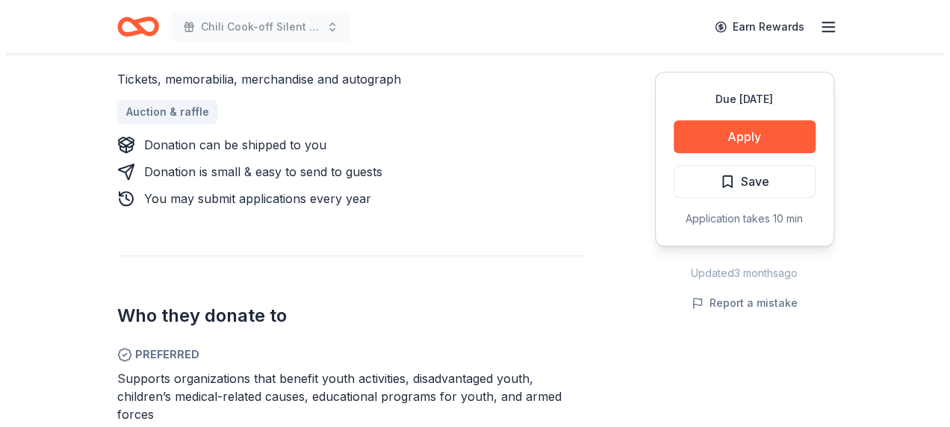
scroll to position [747, 0]
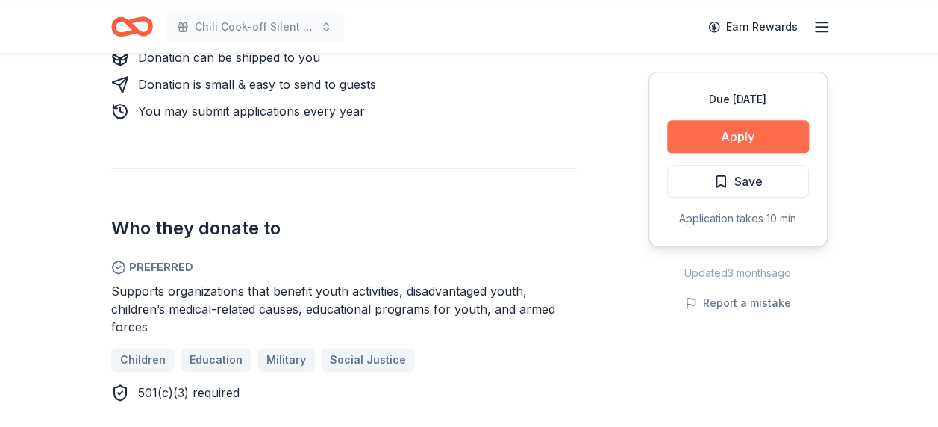
click at [754, 130] on button "Apply" at bounding box center [738, 136] width 142 height 33
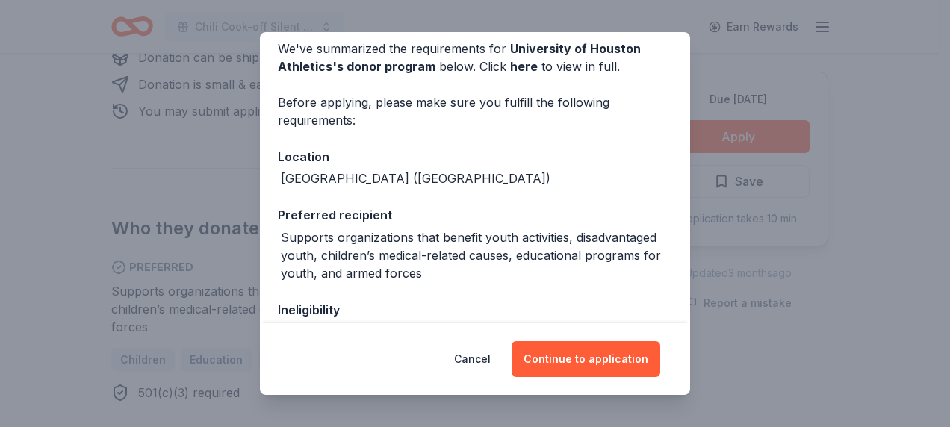
scroll to position [149, 0]
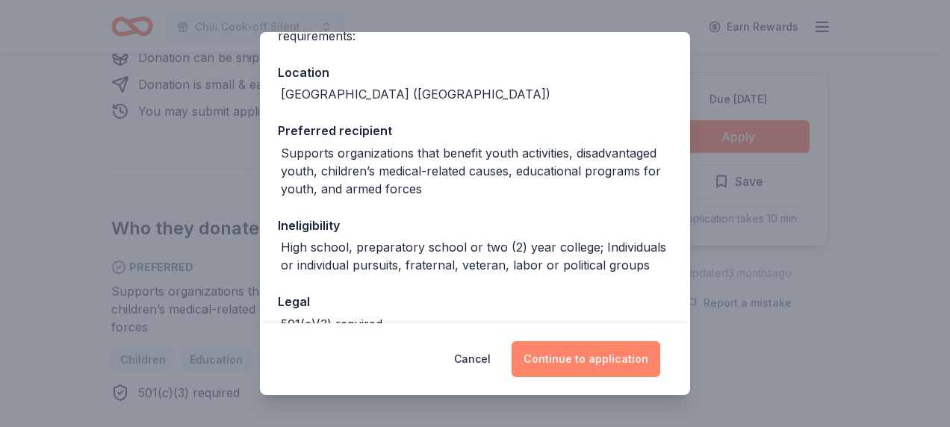
click at [611, 360] on button "Continue to application" at bounding box center [585, 359] width 149 height 36
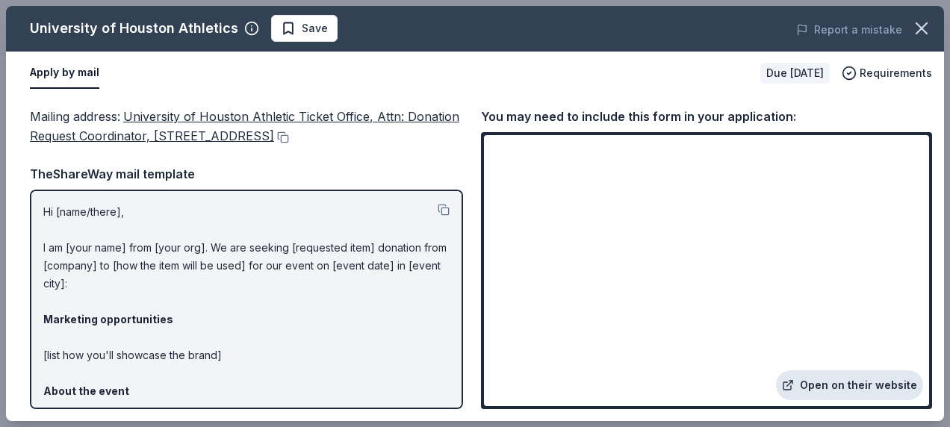
click at [814, 384] on link "Open on their website" at bounding box center [849, 385] width 147 height 30
click at [302, 31] on span "Save" at bounding box center [315, 28] width 26 height 18
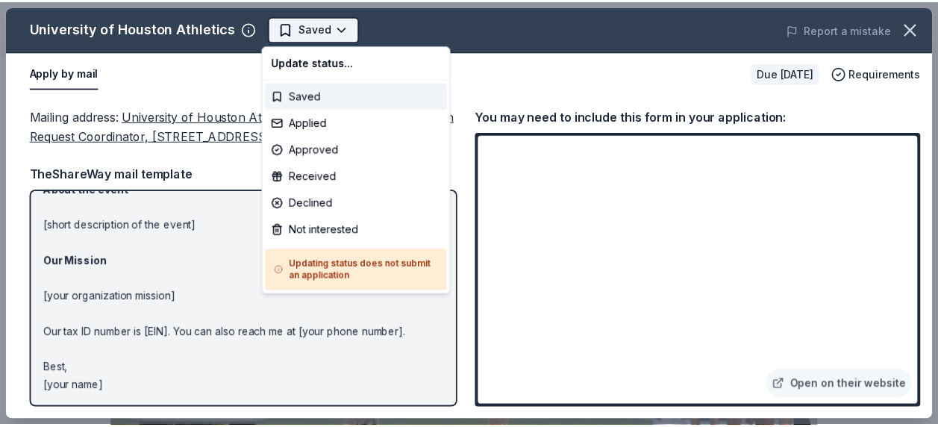
scroll to position [0, 0]
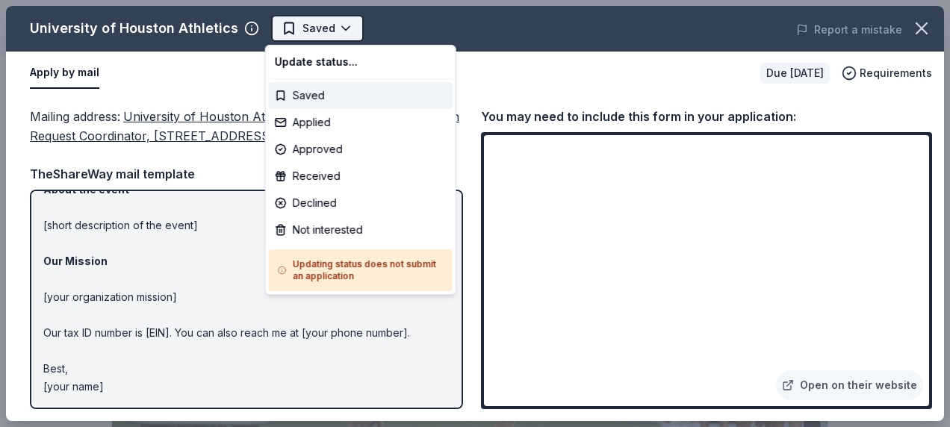
click at [323, 31] on body "Chili Cook-off Silent Auction Saved Apply Due [DATE] Share University of Housto…" at bounding box center [469, 213] width 938 height 427
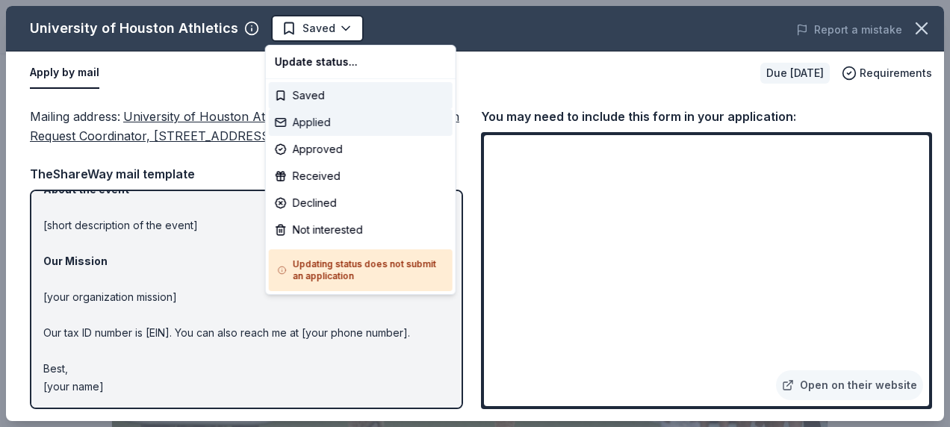
click at [318, 122] on div "Applied" at bounding box center [361, 122] width 184 height 27
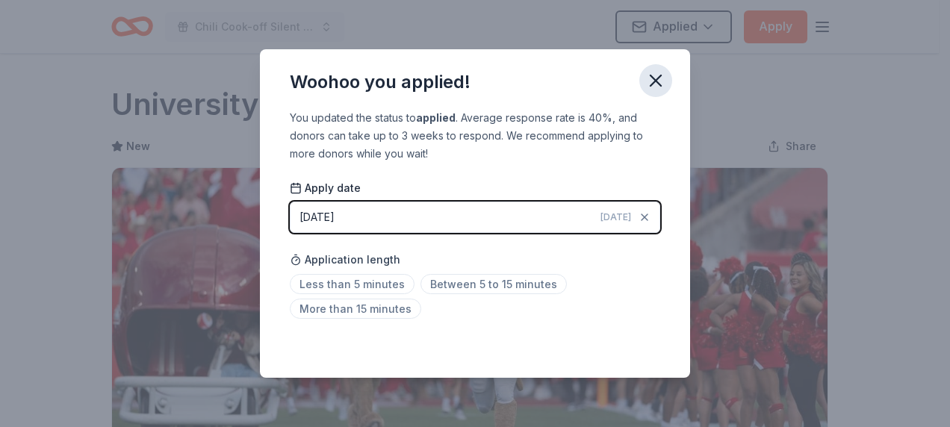
click at [658, 82] on icon "button" at bounding box center [655, 80] width 21 height 21
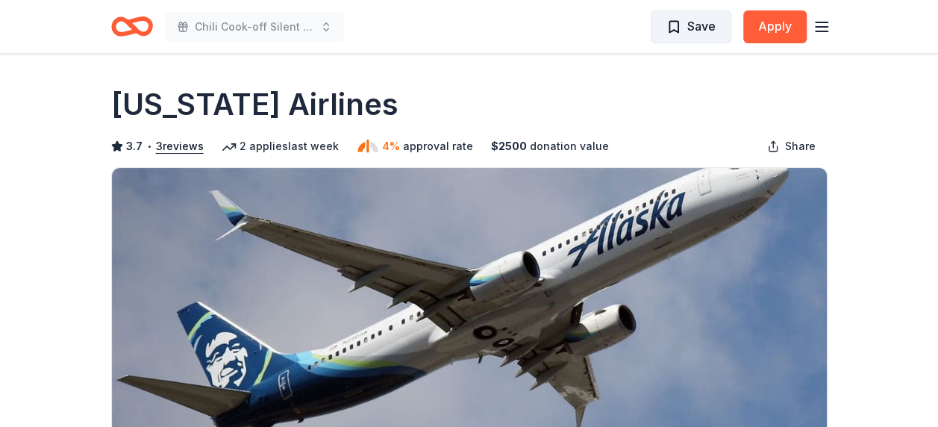
click at [694, 32] on span "Save" at bounding box center [702, 25] width 28 height 19
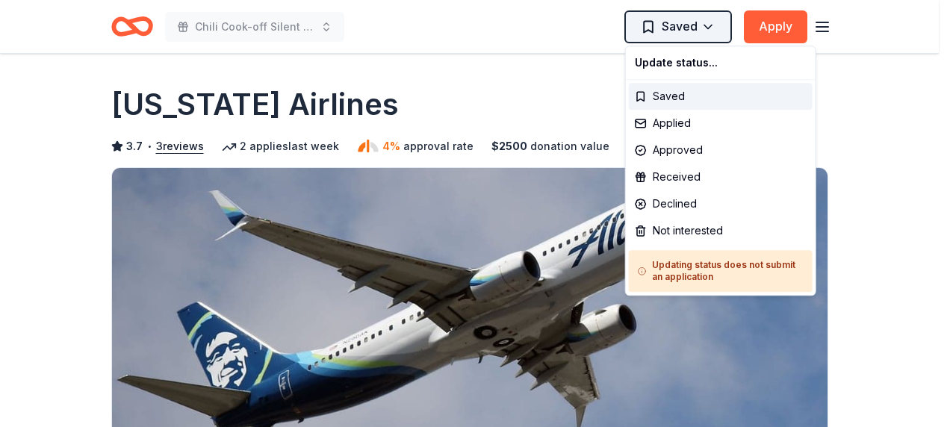
click at [692, 34] on html "Chili Cook-off Silent Auction Saved Apply Due in 121 days Share Alaska Airlines…" at bounding box center [475, 213] width 950 height 427
click at [660, 231] on div "Not interested" at bounding box center [721, 230] width 184 height 27
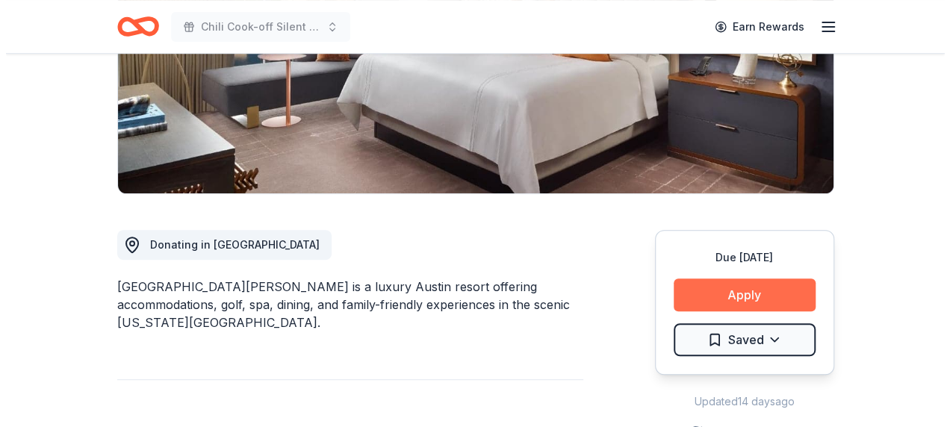
scroll to position [373, 0]
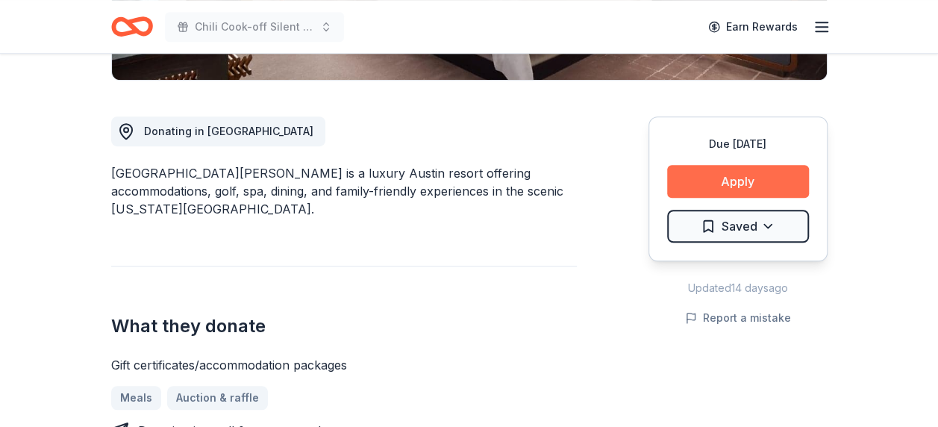
click at [715, 173] on button "Apply" at bounding box center [738, 181] width 142 height 33
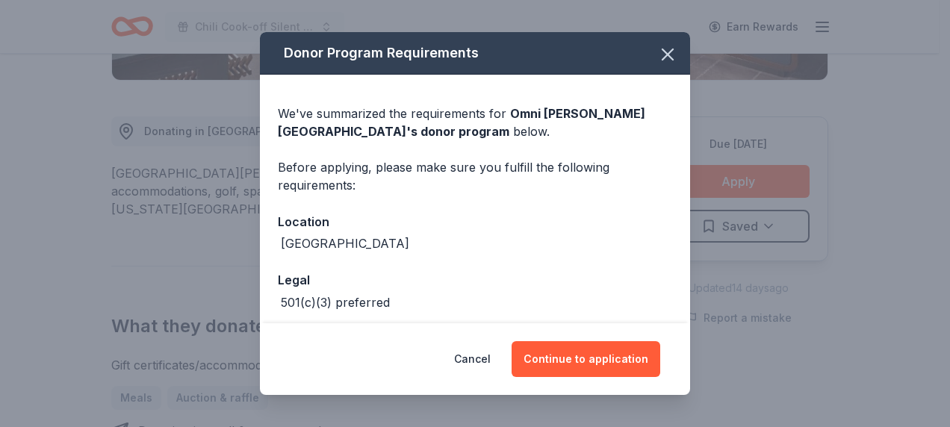
scroll to position [66, 0]
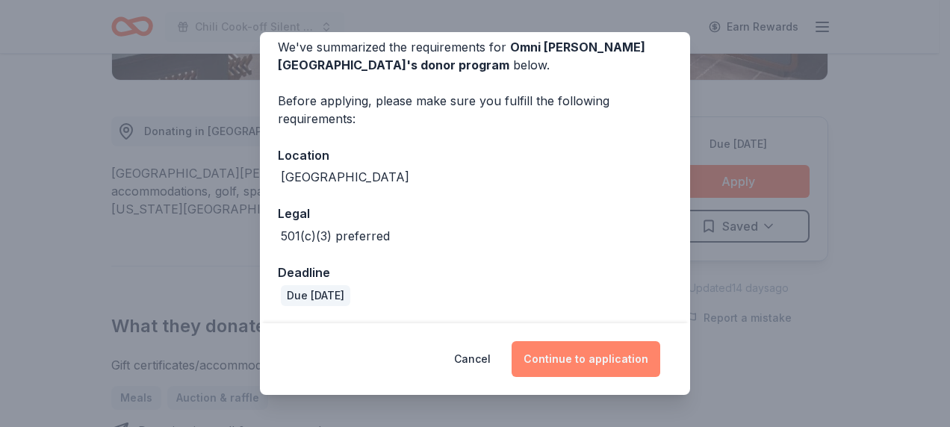
click at [579, 358] on button "Continue to application" at bounding box center [585, 359] width 149 height 36
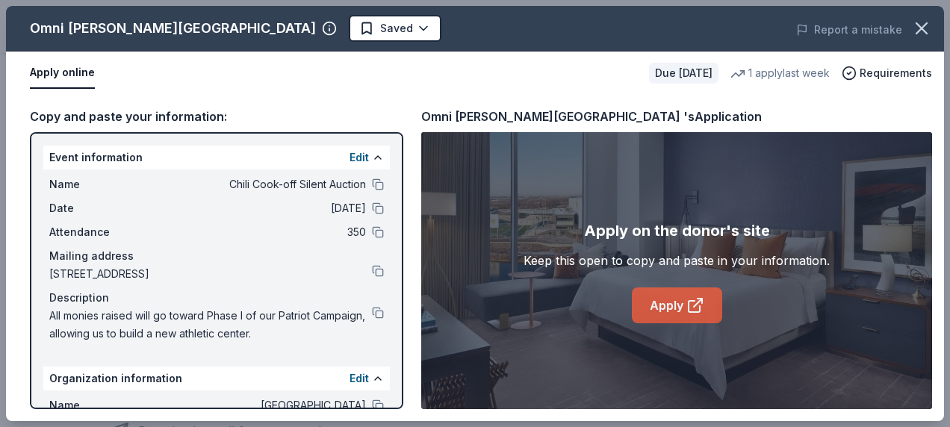
click at [657, 301] on link "Apply" at bounding box center [677, 305] width 90 height 36
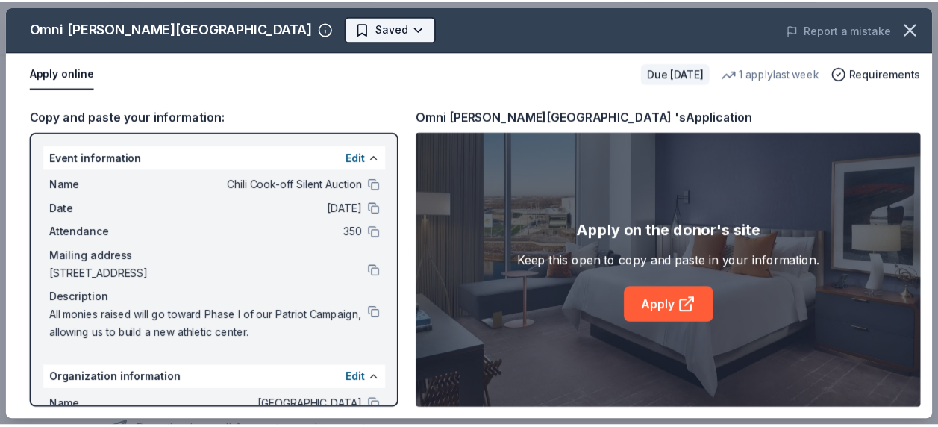
scroll to position [0, 0]
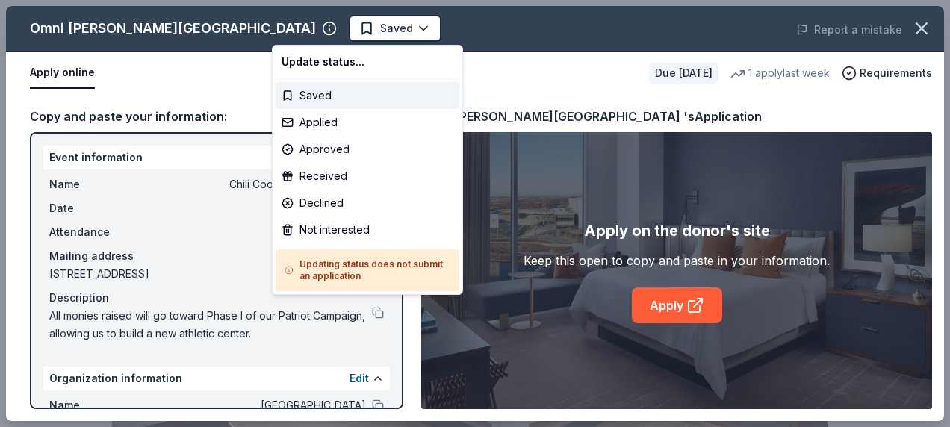
click at [549, 20] on html "Chili Cook-off Silent Auction Saved Apply Due in 135 days Share Omni Barton Cre…" at bounding box center [475, 213] width 950 height 427
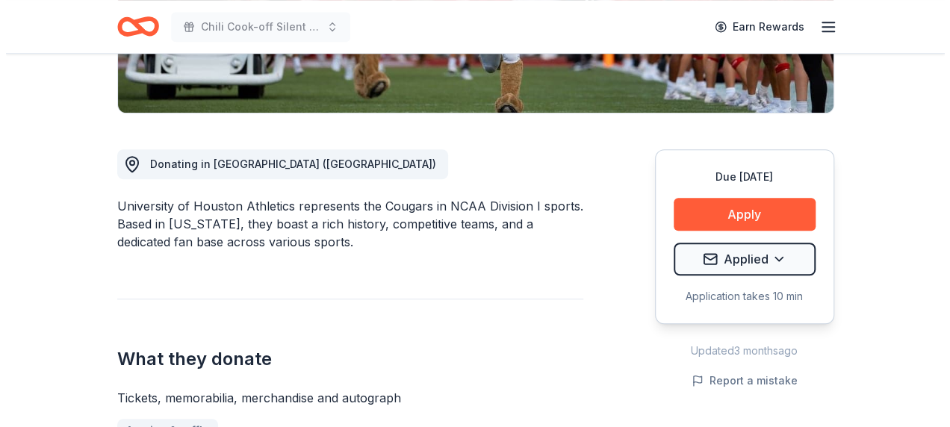
scroll to position [448, 0]
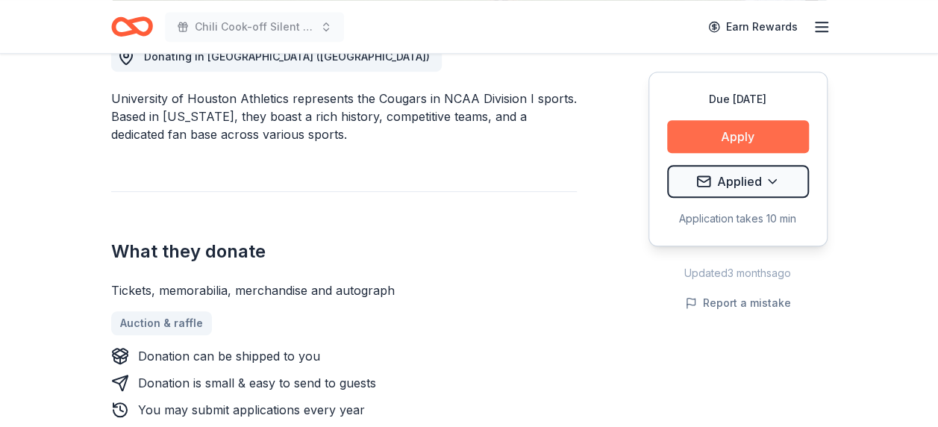
click at [769, 139] on button "Apply" at bounding box center [738, 136] width 142 height 33
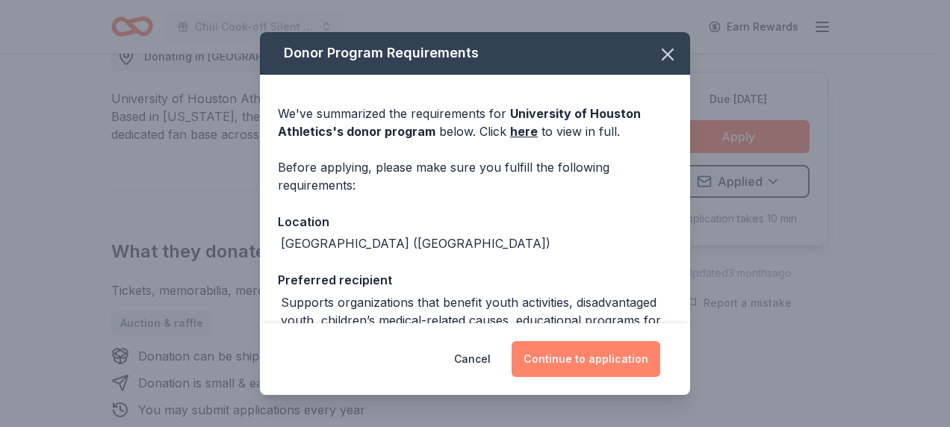
click at [593, 355] on button "Continue to application" at bounding box center [585, 359] width 149 height 36
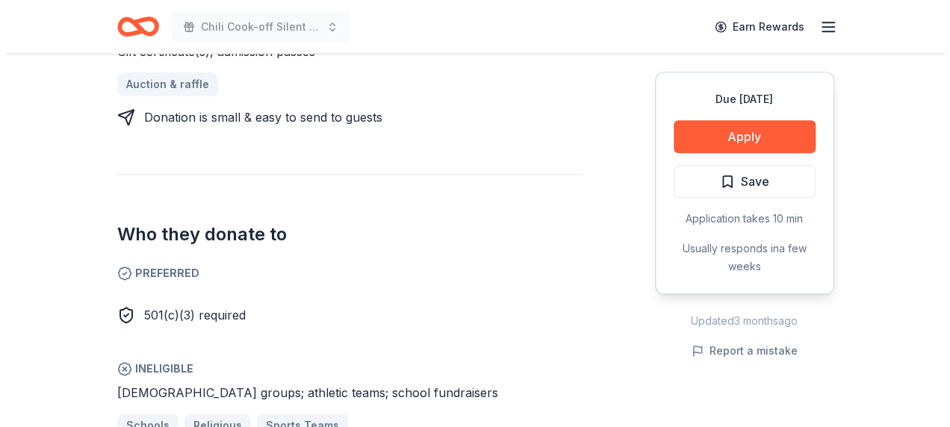
scroll to position [672, 0]
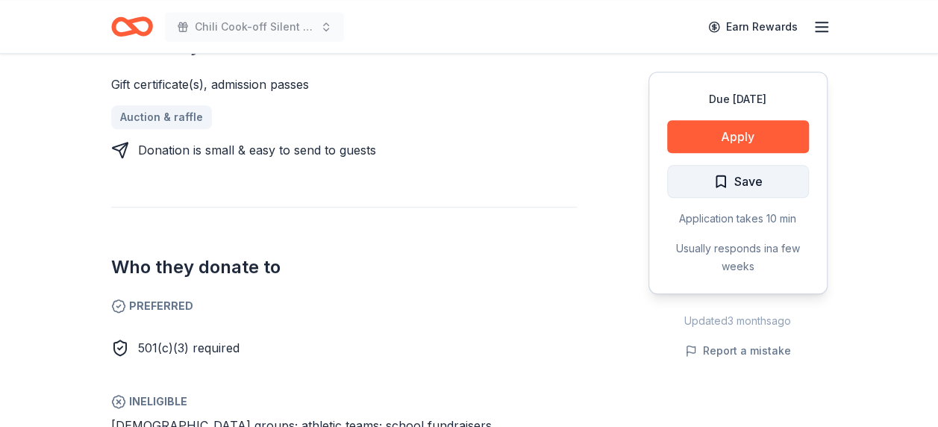
click at [737, 176] on span "Save" at bounding box center [749, 181] width 28 height 19
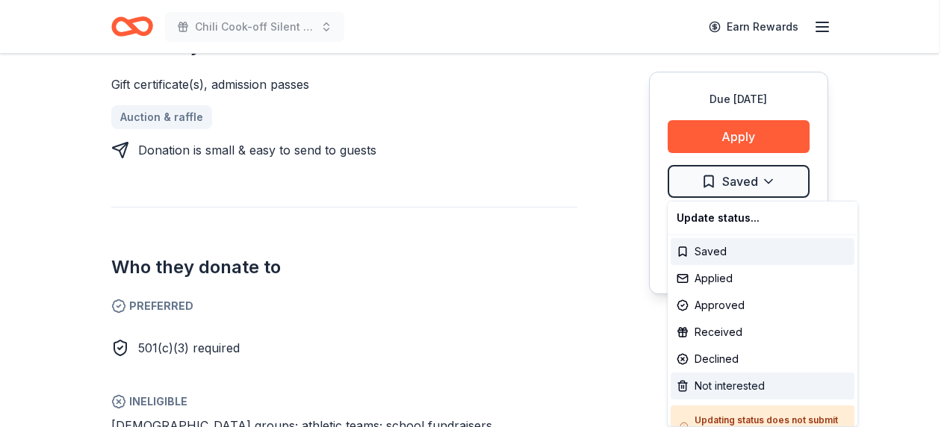
click at [708, 383] on div "Not interested" at bounding box center [762, 386] width 184 height 27
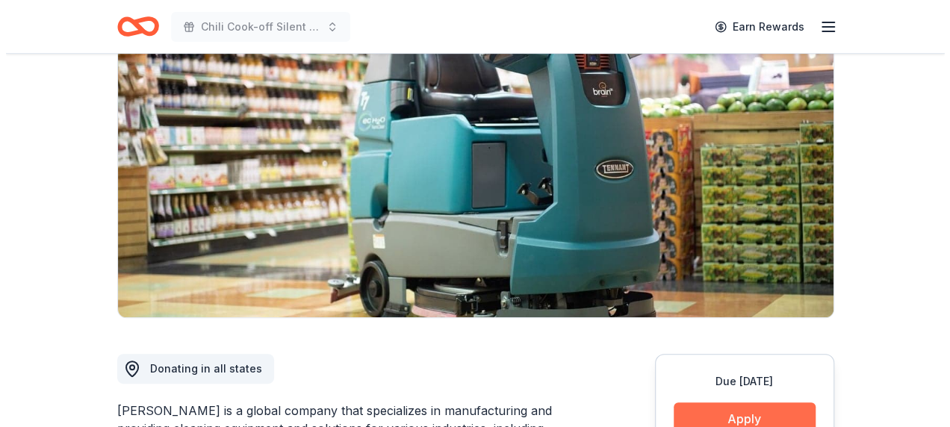
scroll to position [299, 0]
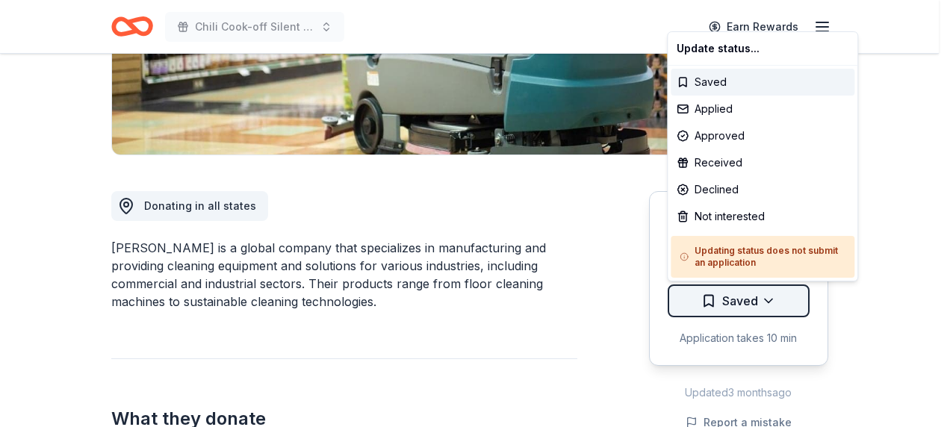
click at [726, 213] on div "Not interested" at bounding box center [762, 216] width 184 height 27
